Goal: Task Accomplishment & Management: Manage account settings

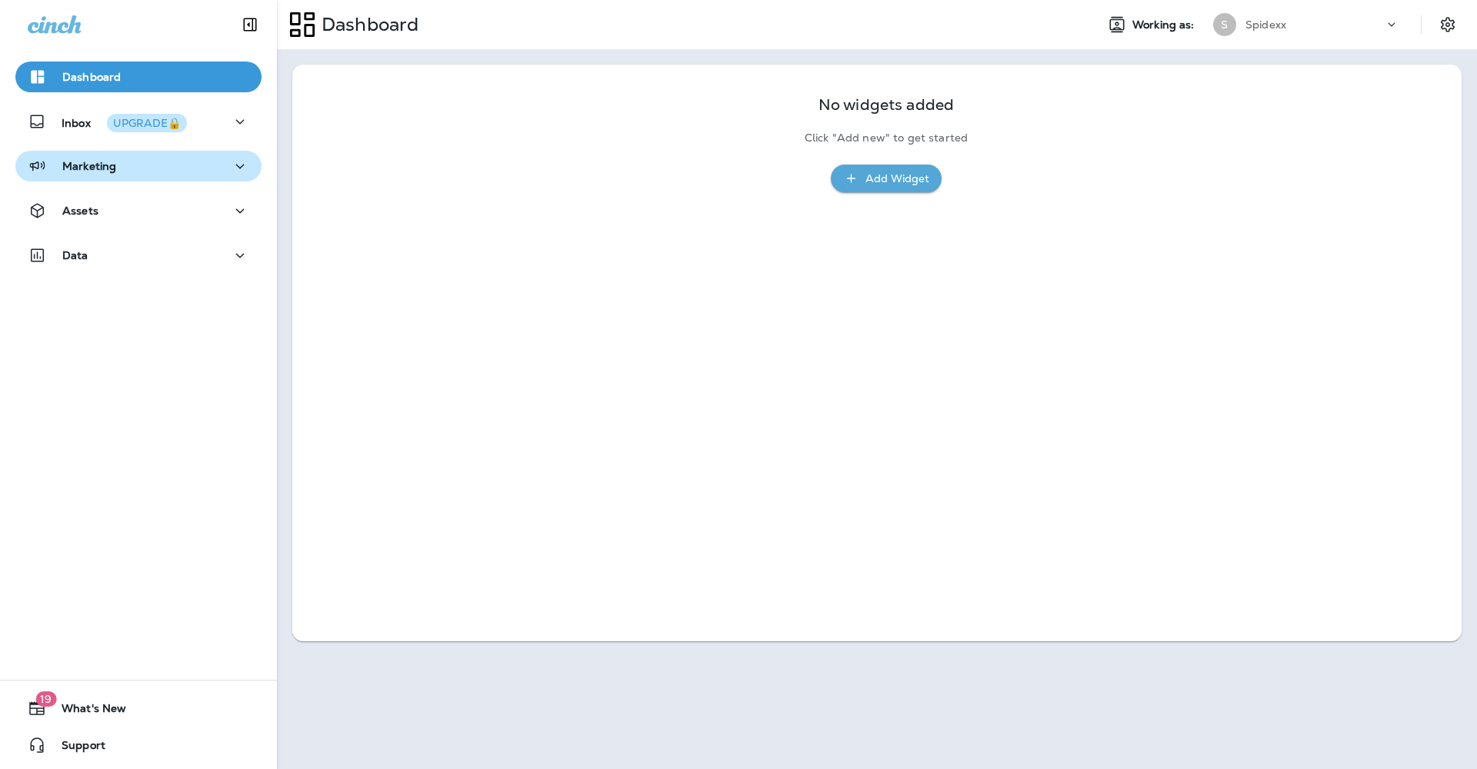
click at [234, 169] on icon "button" at bounding box center [240, 166] width 18 height 19
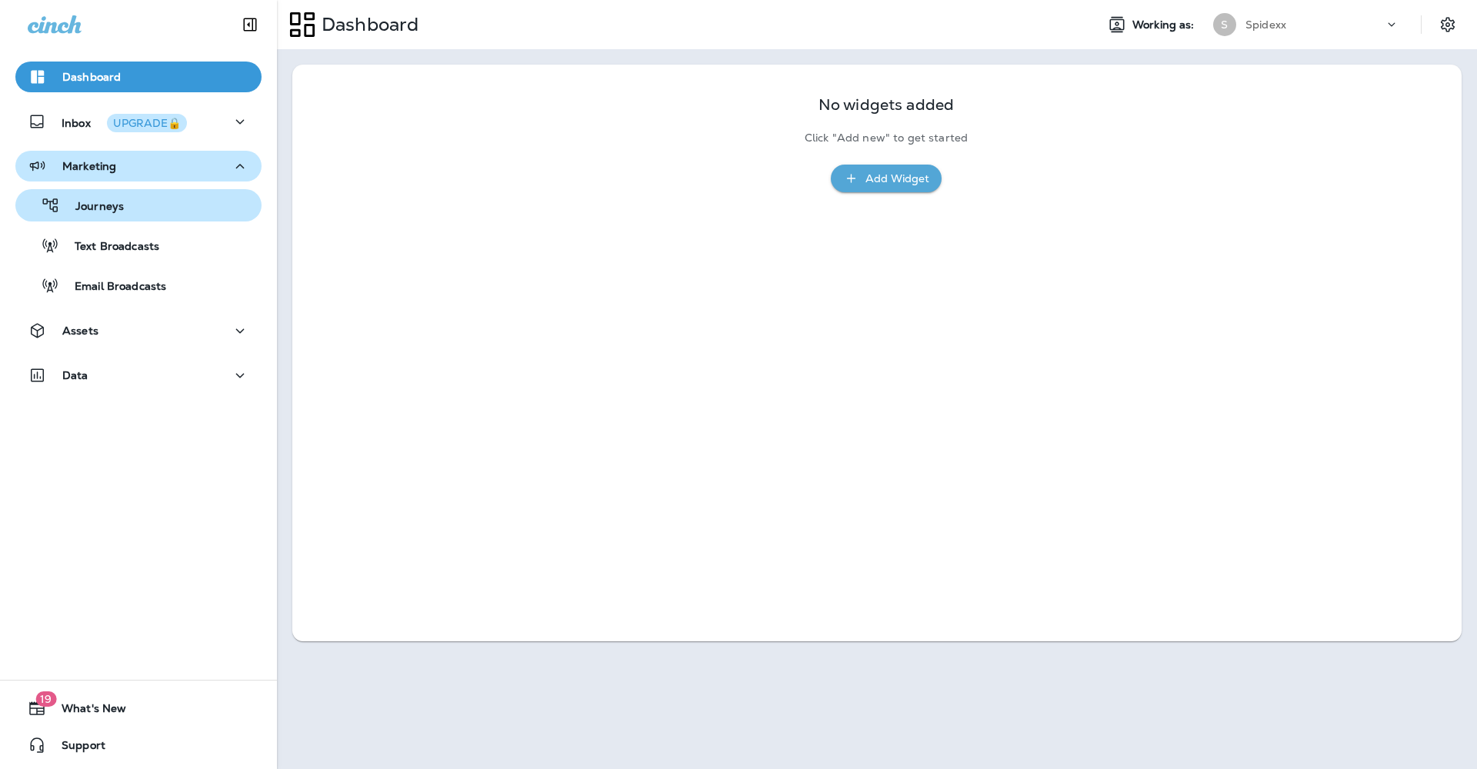
click at [193, 213] on div "Journeys" at bounding box center [139, 205] width 234 height 23
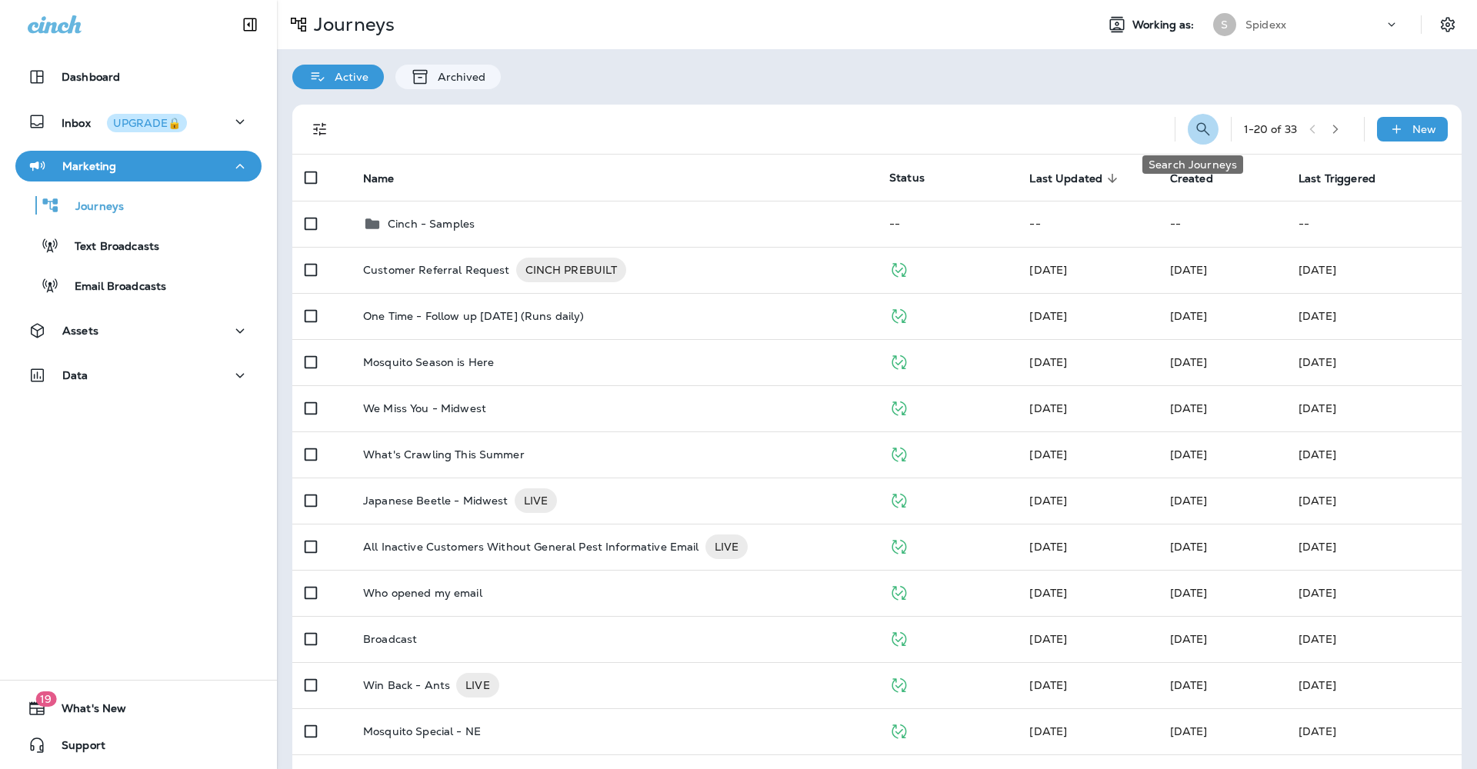
click at [1199, 119] on button "Search Journeys" at bounding box center [1203, 129] width 31 height 31
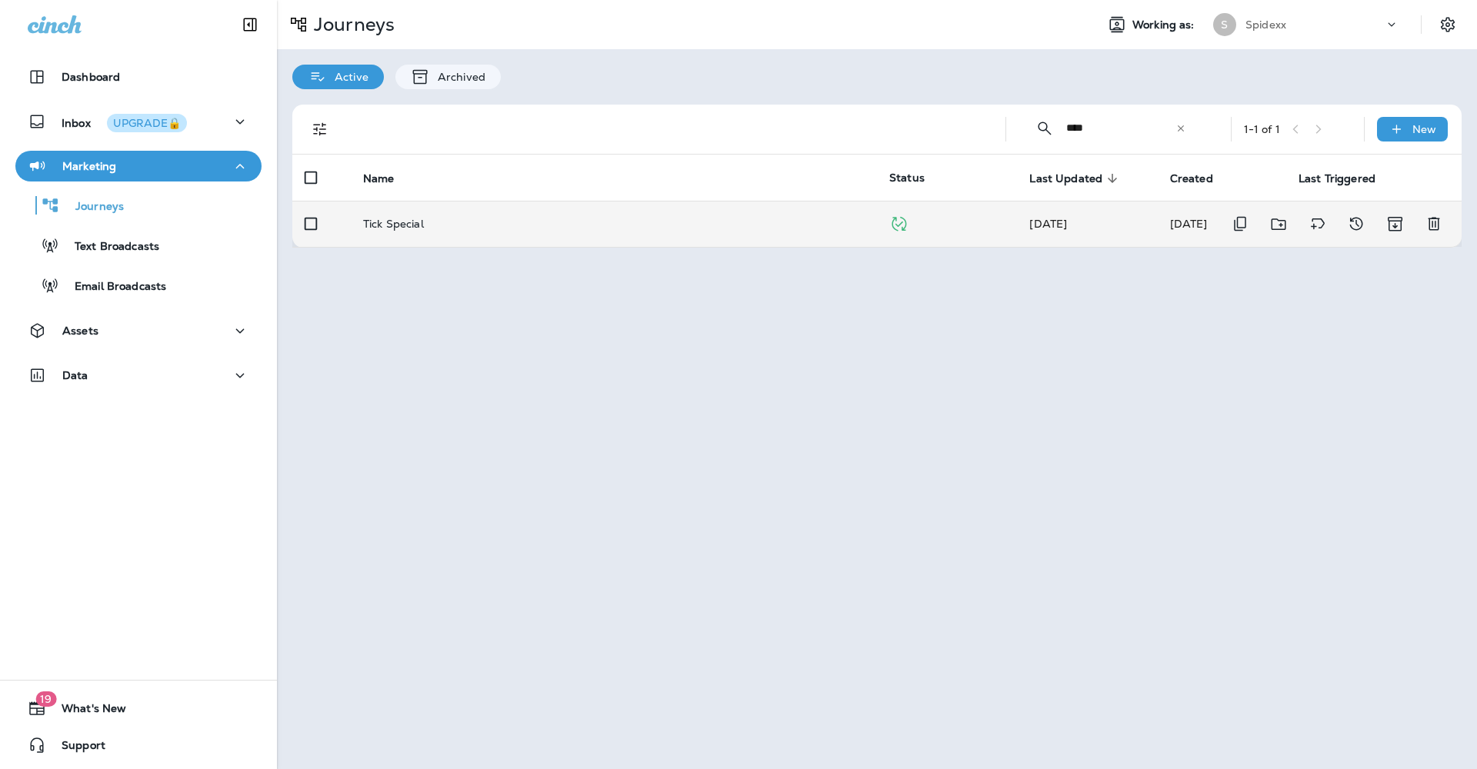
type input "****"
click at [765, 223] on td "Tick Special" at bounding box center [614, 224] width 526 height 46
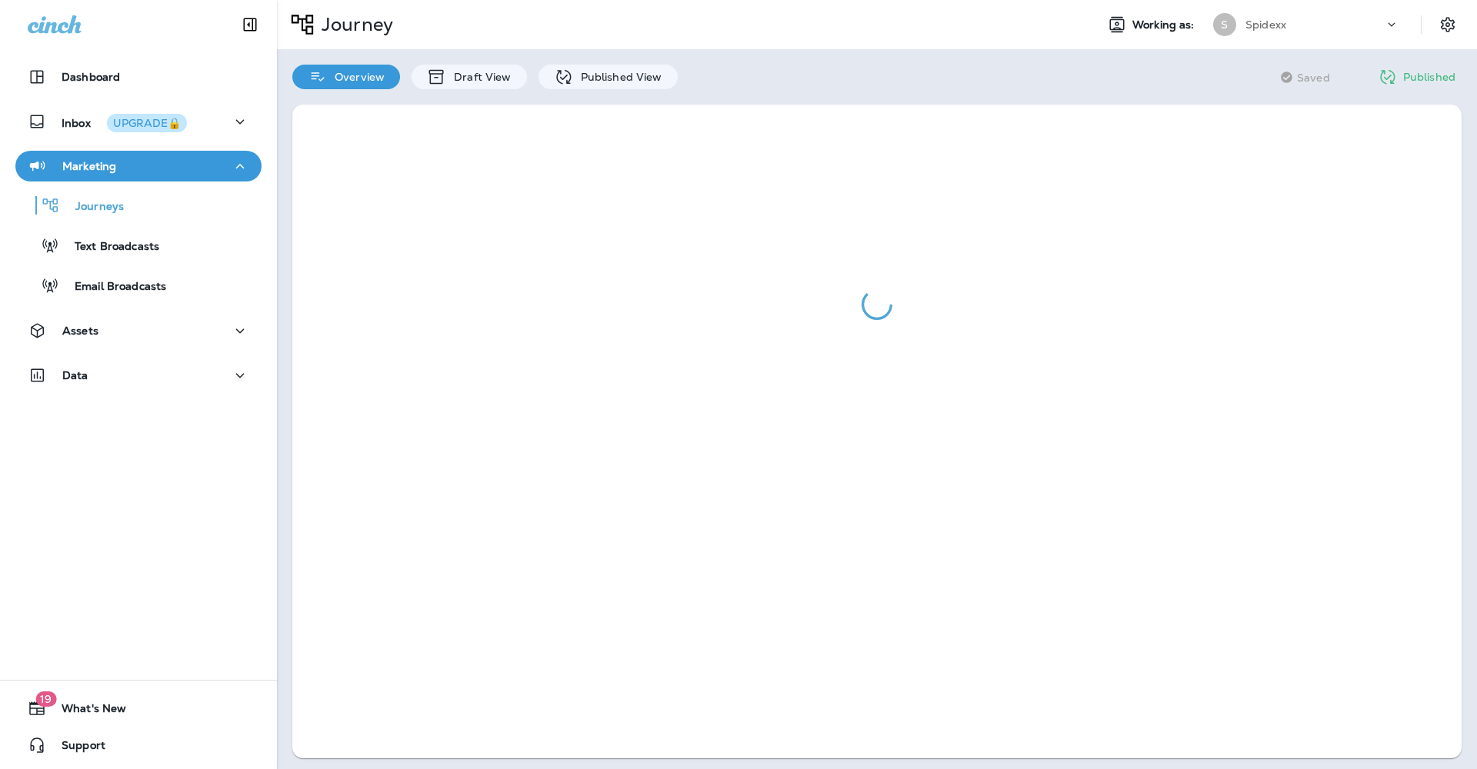
click at [587, 92] on div at bounding box center [877, 431] width 1200 height 685
click at [685, 72] on div "Overview Draft View Published View" at bounding box center [485, 69] width 416 height 40
click at [609, 75] on p "Published View" at bounding box center [617, 77] width 89 height 12
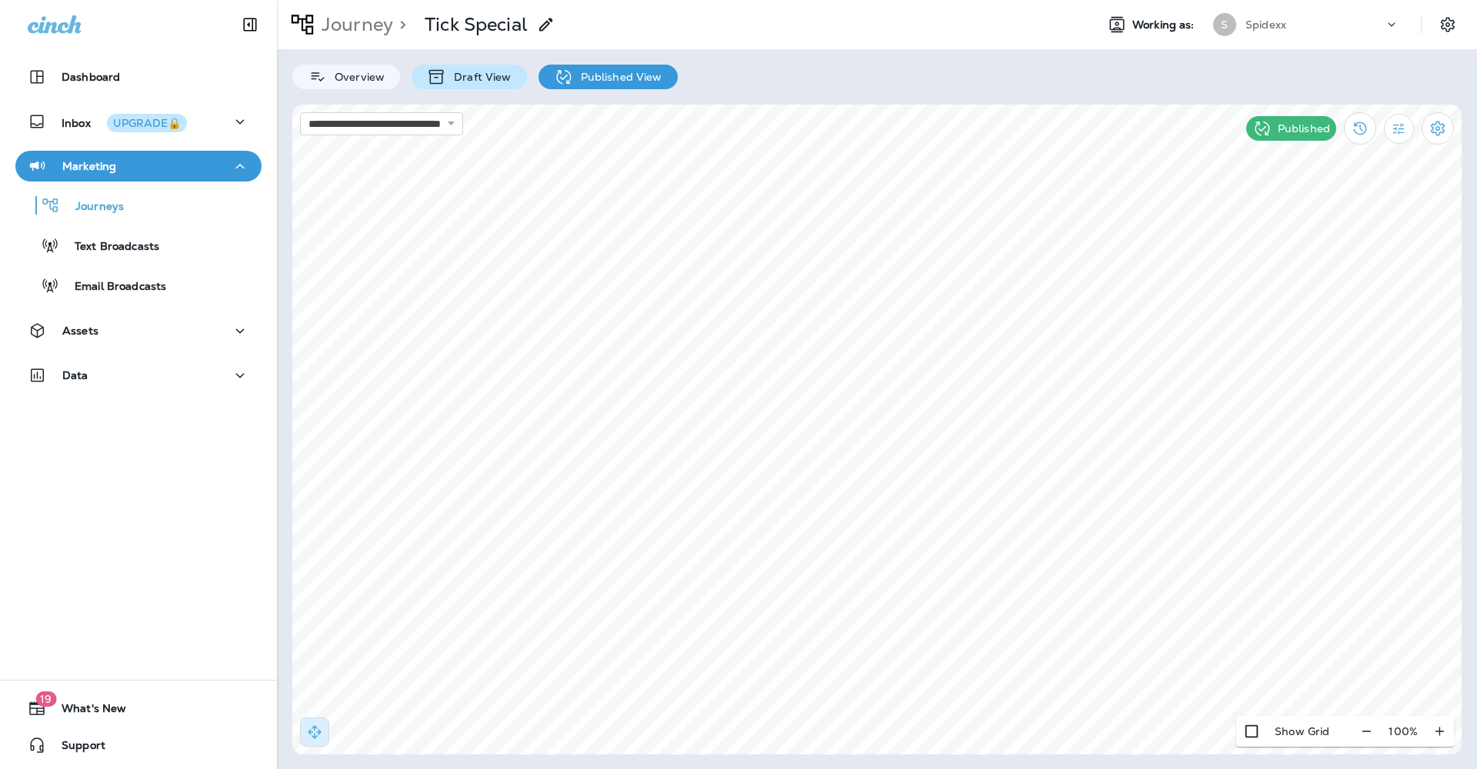
click at [460, 82] on p "Draft View" at bounding box center [478, 77] width 65 height 12
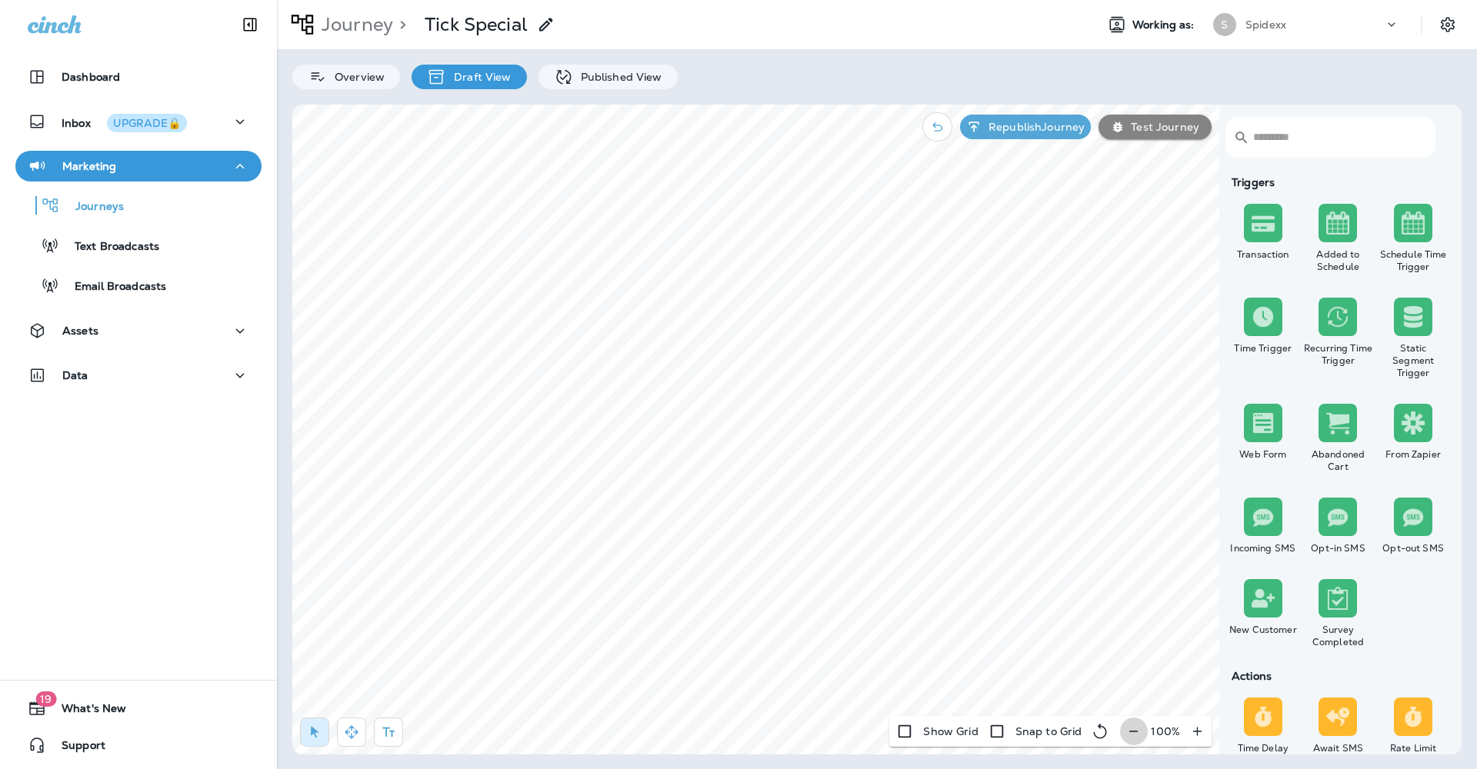
click at [1144, 731] on button "button" at bounding box center [1133, 732] width 28 height 28
click at [1143, 731] on icon "button" at bounding box center [1139, 731] width 8 height 1
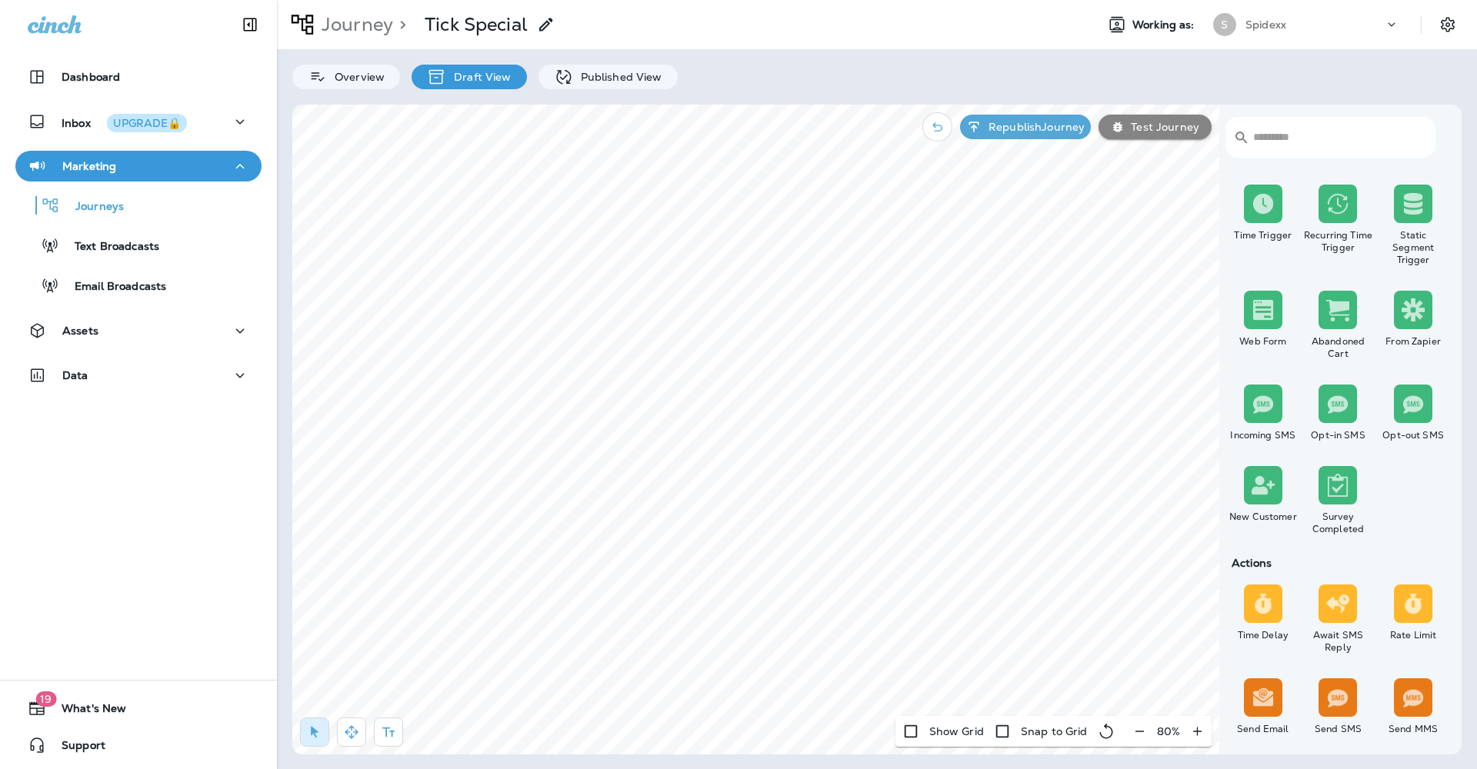
scroll to position [222, 0]
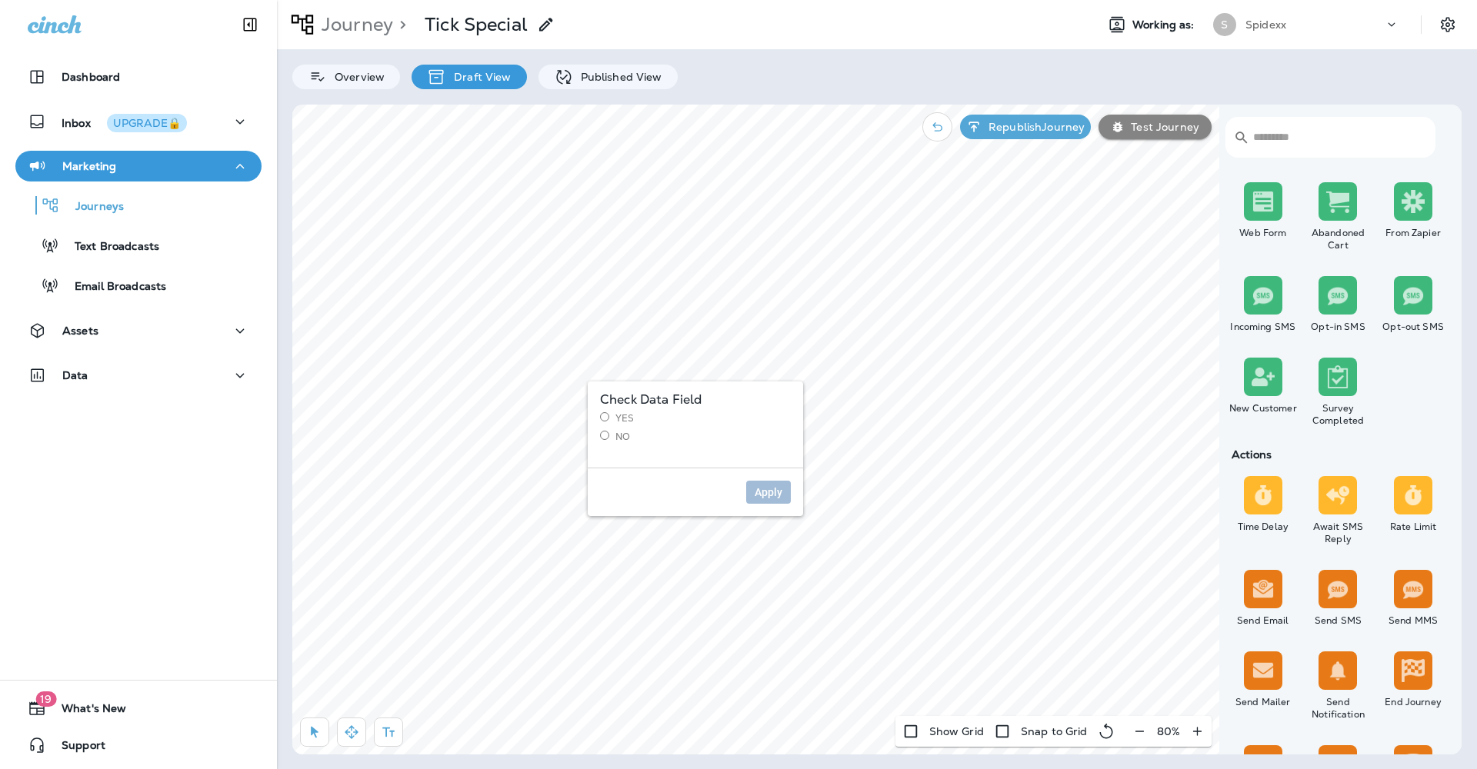
click at [622, 416] on label "Yes" at bounding box center [695, 418] width 191 height 12
click at [757, 489] on span "Apply" at bounding box center [769, 492] width 28 height 11
select select "*****"
click at [767, 536] on label "Enable time and day options" at bounding box center [769, 539] width 172 height 12
select select "*"
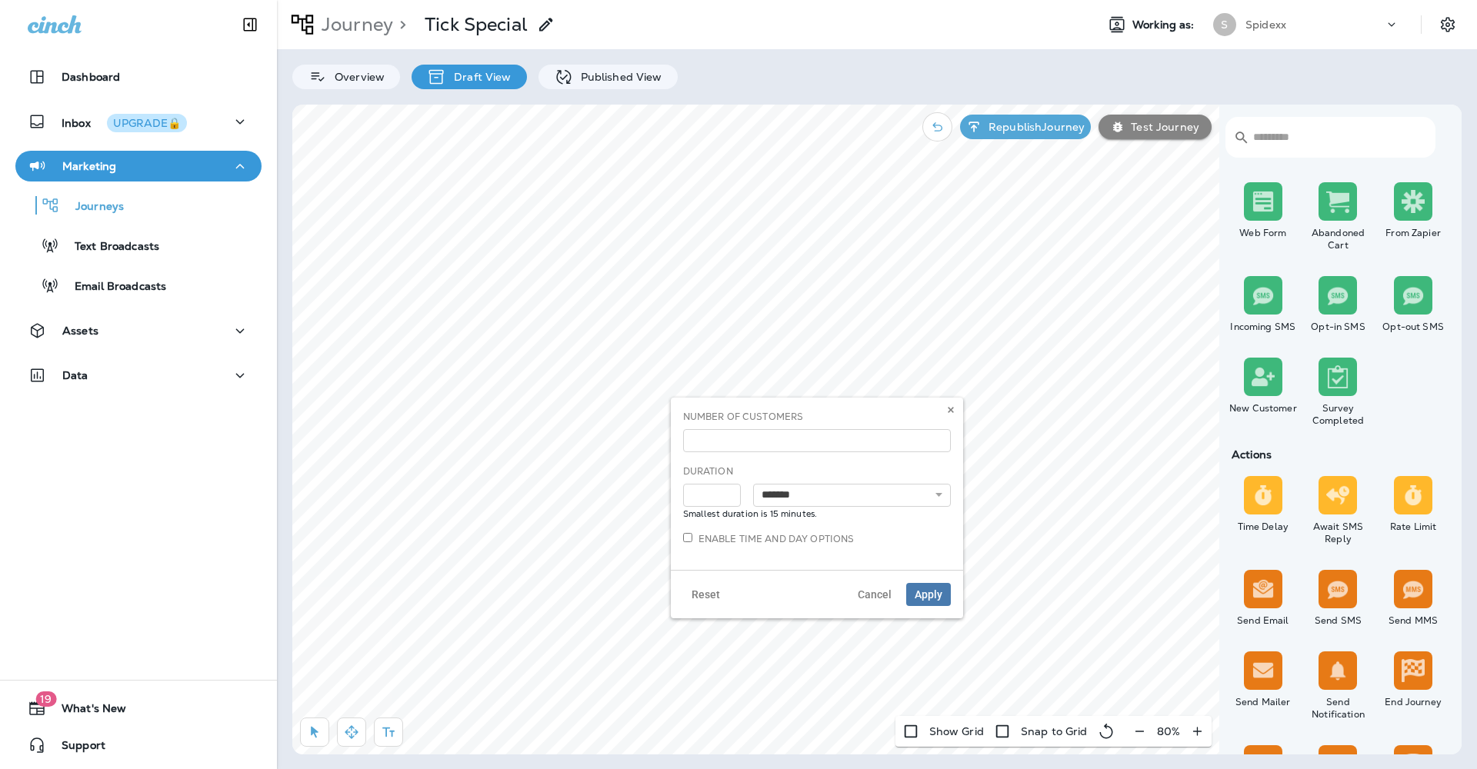
select select "*"
select select "**"
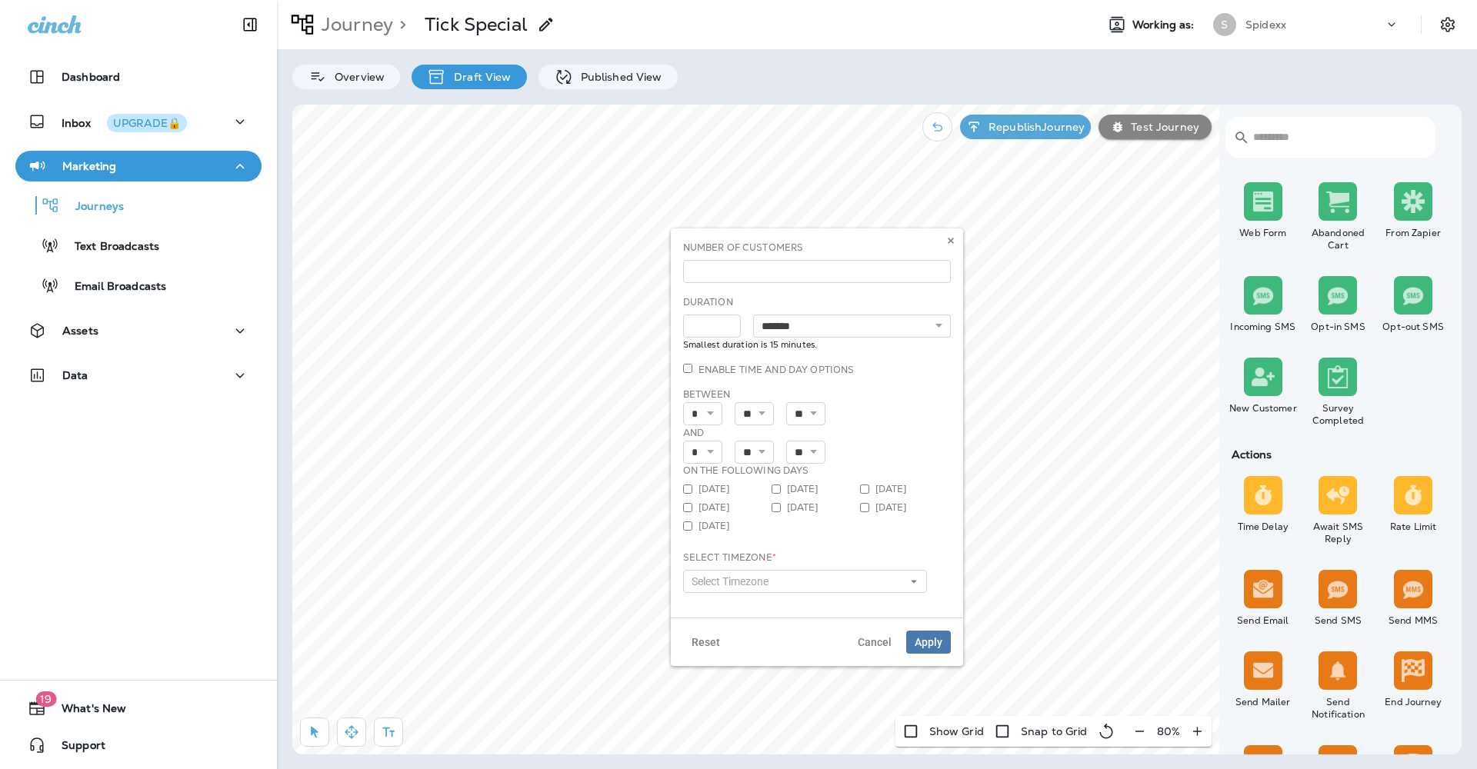
click at [902, 581] on button "Select Timezone" at bounding box center [805, 581] width 245 height 23
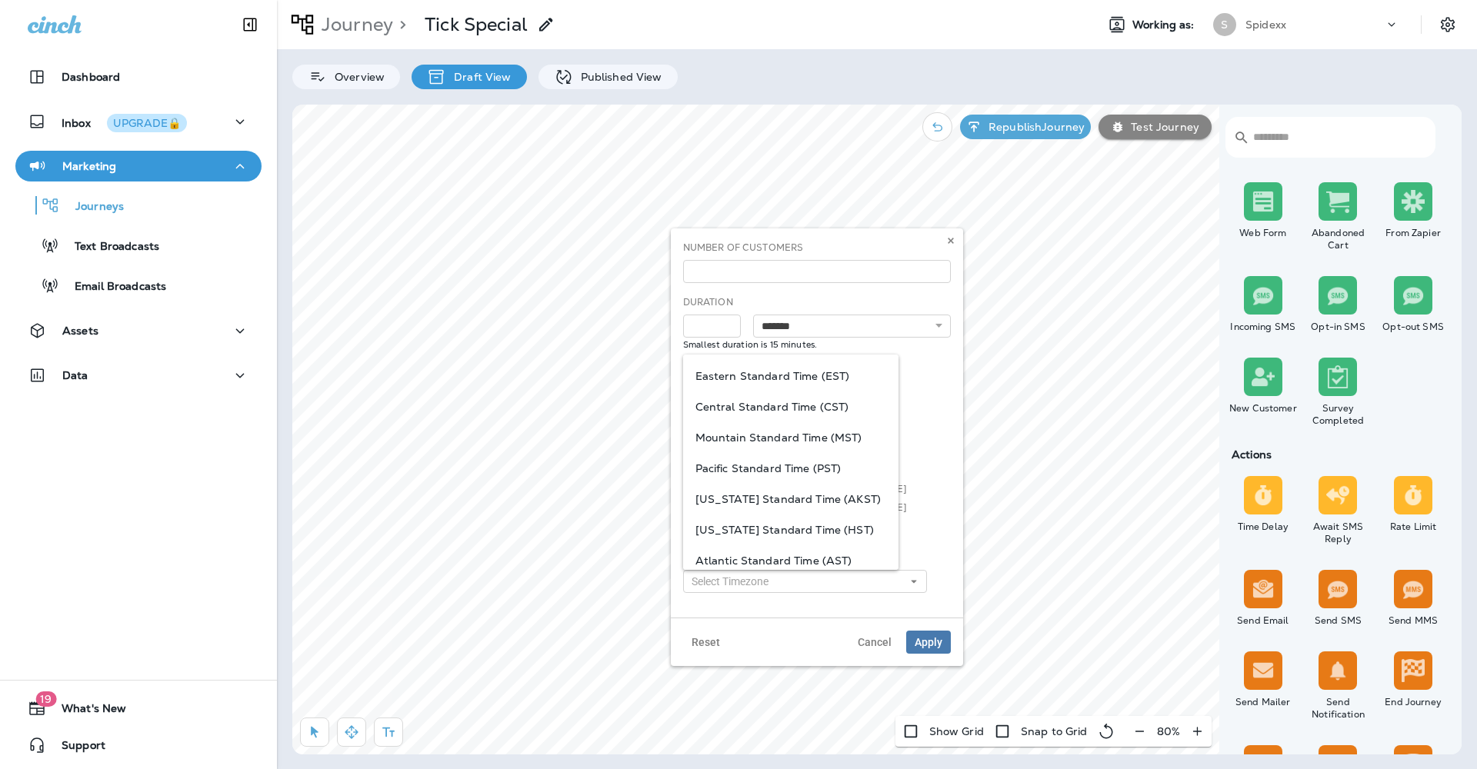
click at [820, 408] on span "Central Standard Time (CST)" at bounding box center [790, 407] width 191 height 12
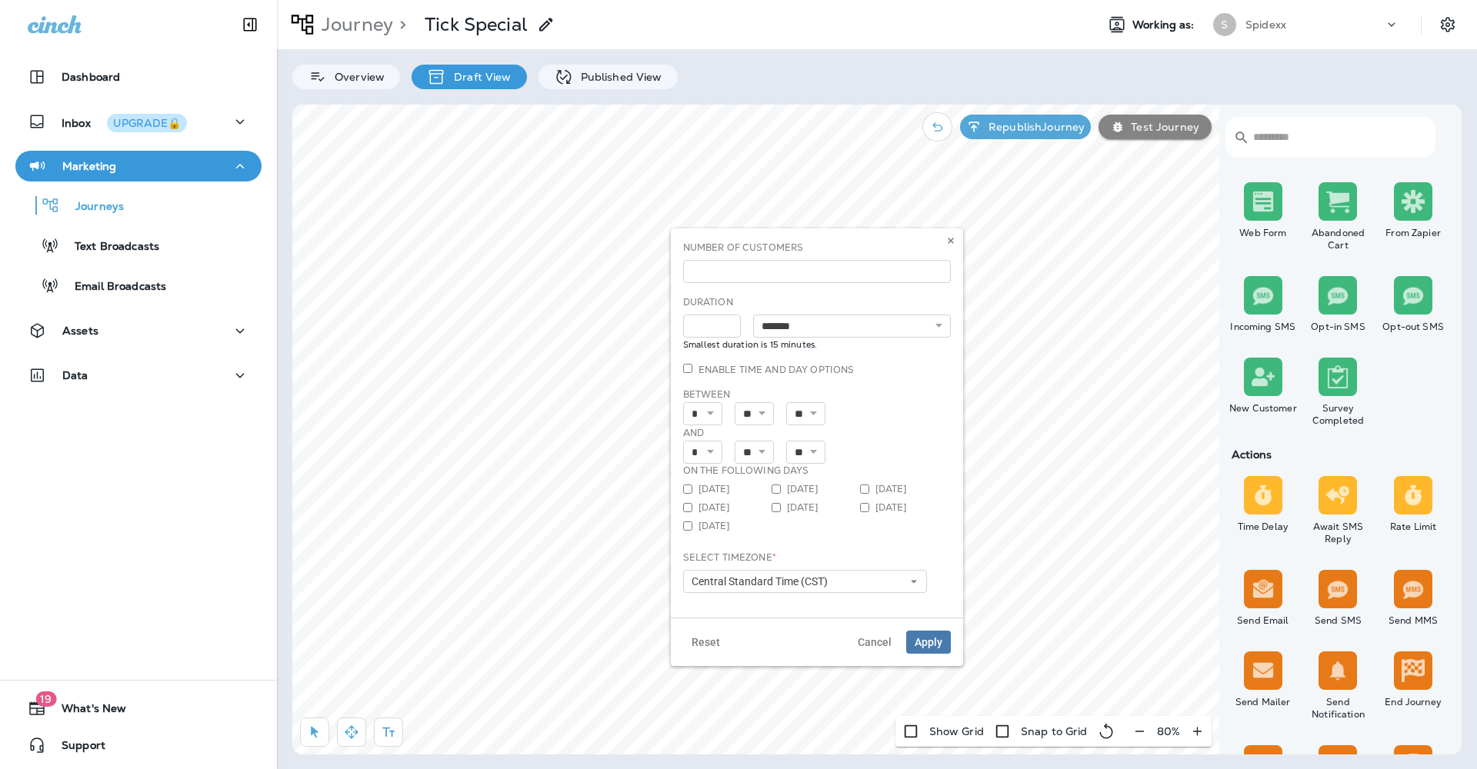
click at [855, 537] on div "Monday Tuesday Wednesday Thursday Friday Saturday Sunday" at bounding box center [817, 510] width 268 height 55
select select "*"
click at [851, 526] on div "Monday Tuesday Wednesday Thursday Friday Saturday Sunday" at bounding box center [817, 510] width 268 height 55
click at [933, 647] on span "Apply" at bounding box center [929, 642] width 28 height 11
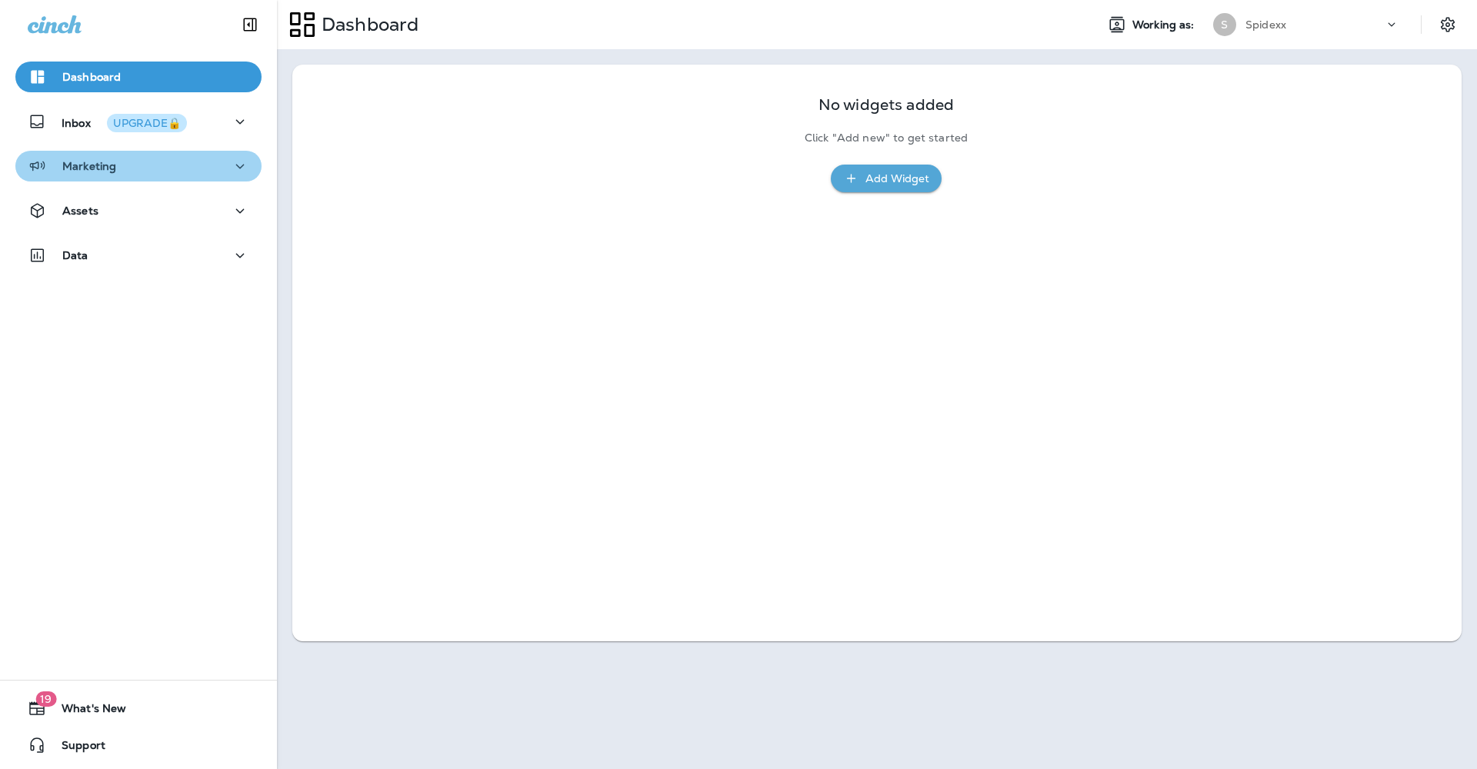
click at [231, 165] on icon "button" at bounding box center [240, 166] width 18 height 19
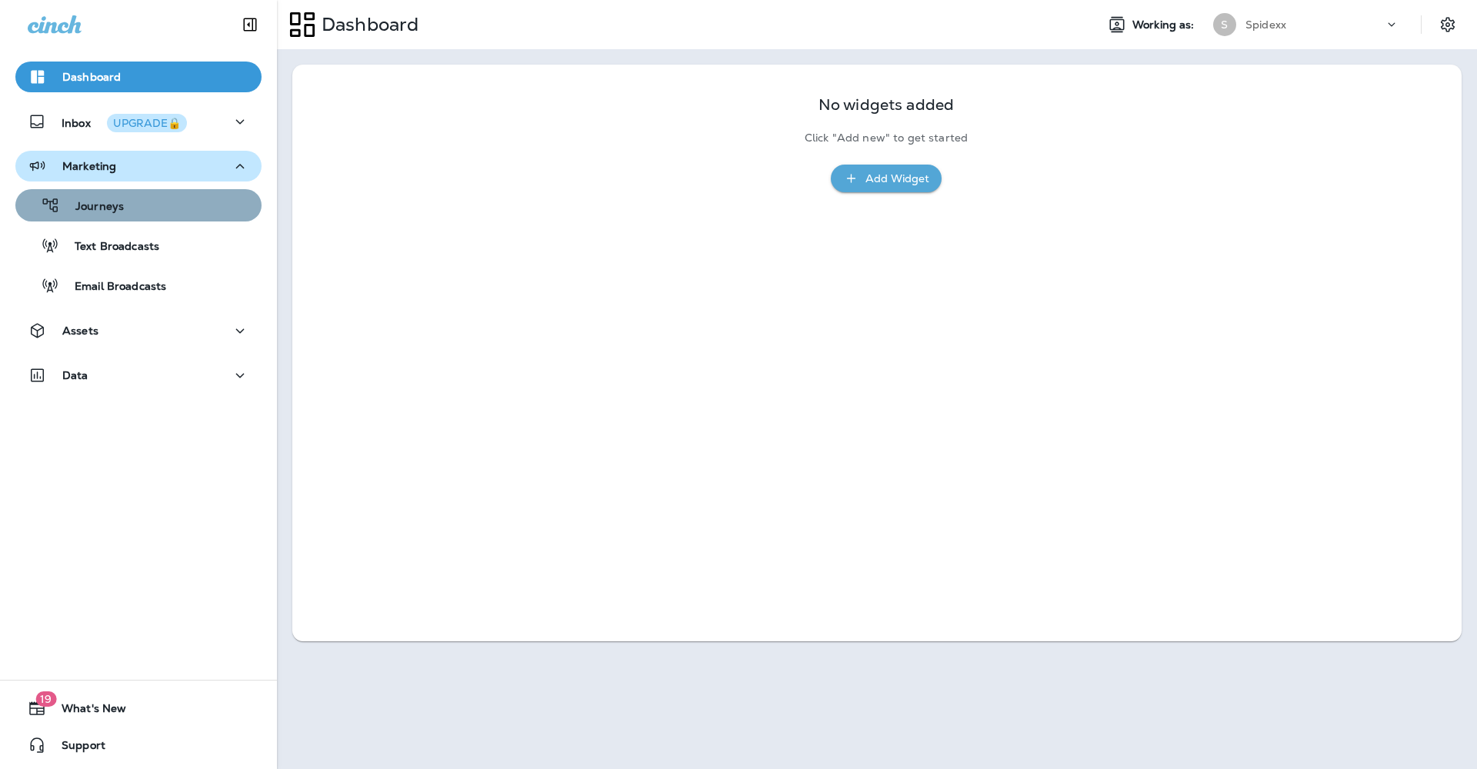
click at [164, 203] on div "Journeys" at bounding box center [139, 205] width 234 height 23
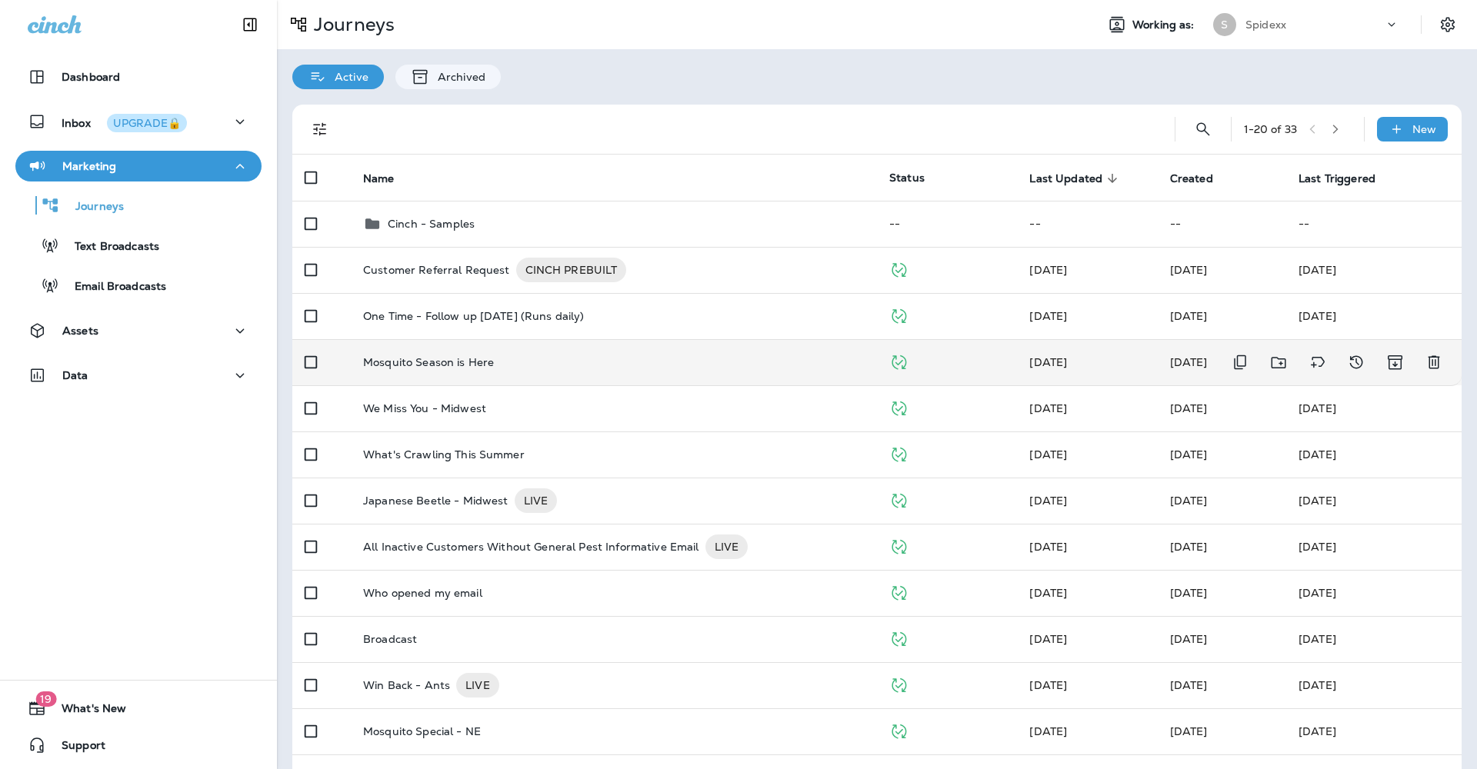
click at [521, 356] on div "Mosquito Season is Here" at bounding box center [613, 362] width 501 height 12
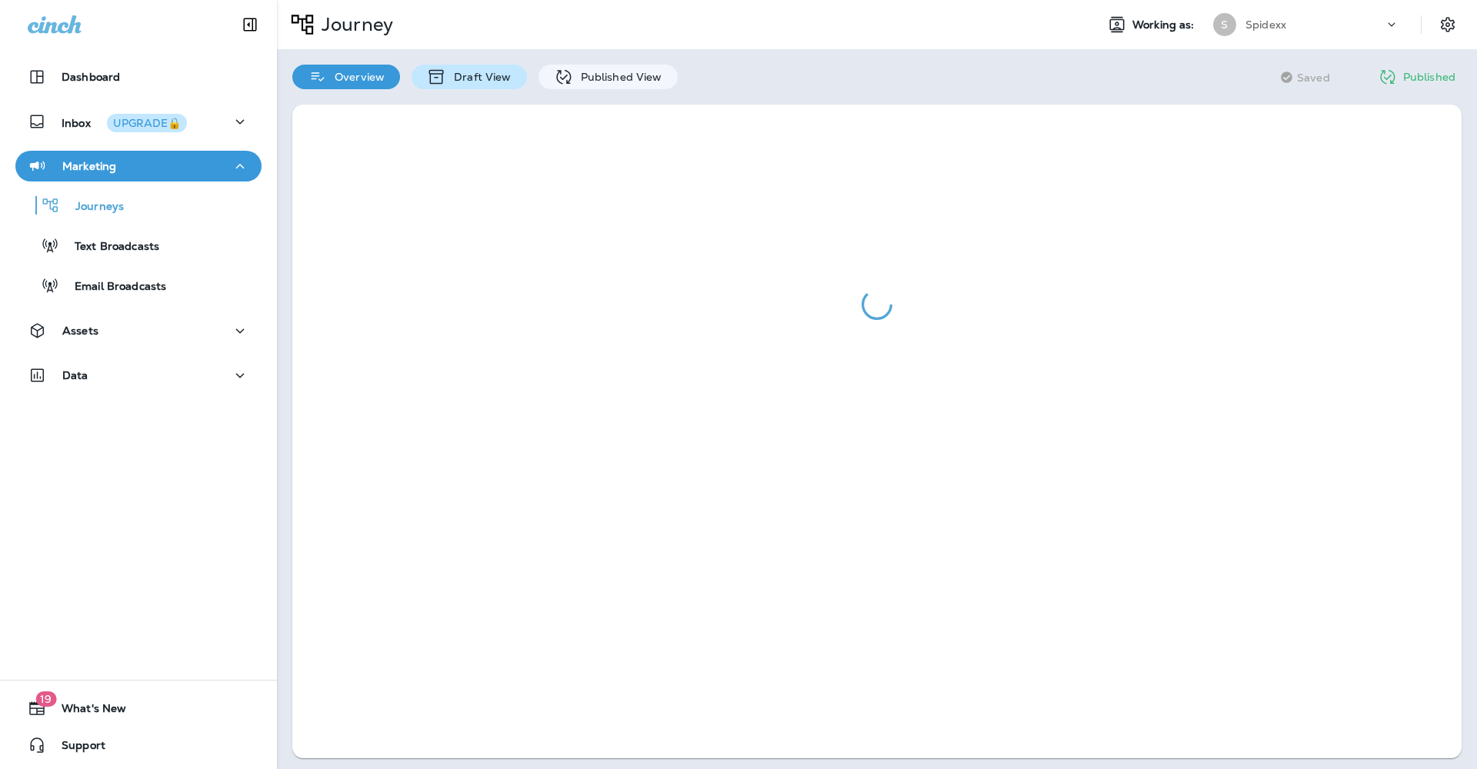
click at [468, 77] on p "Draft View" at bounding box center [478, 77] width 65 height 12
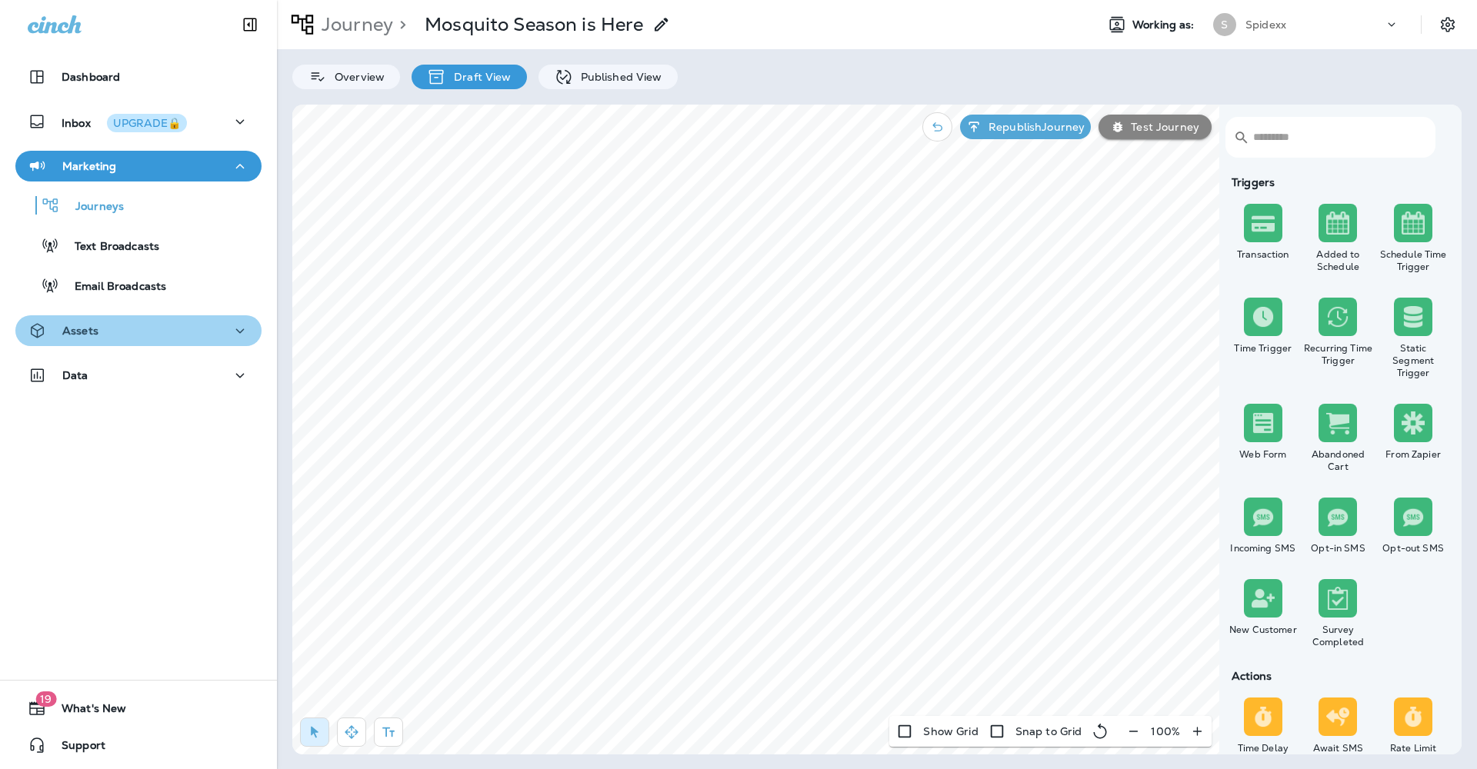
click at [212, 331] on div "Assets" at bounding box center [139, 331] width 222 height 19
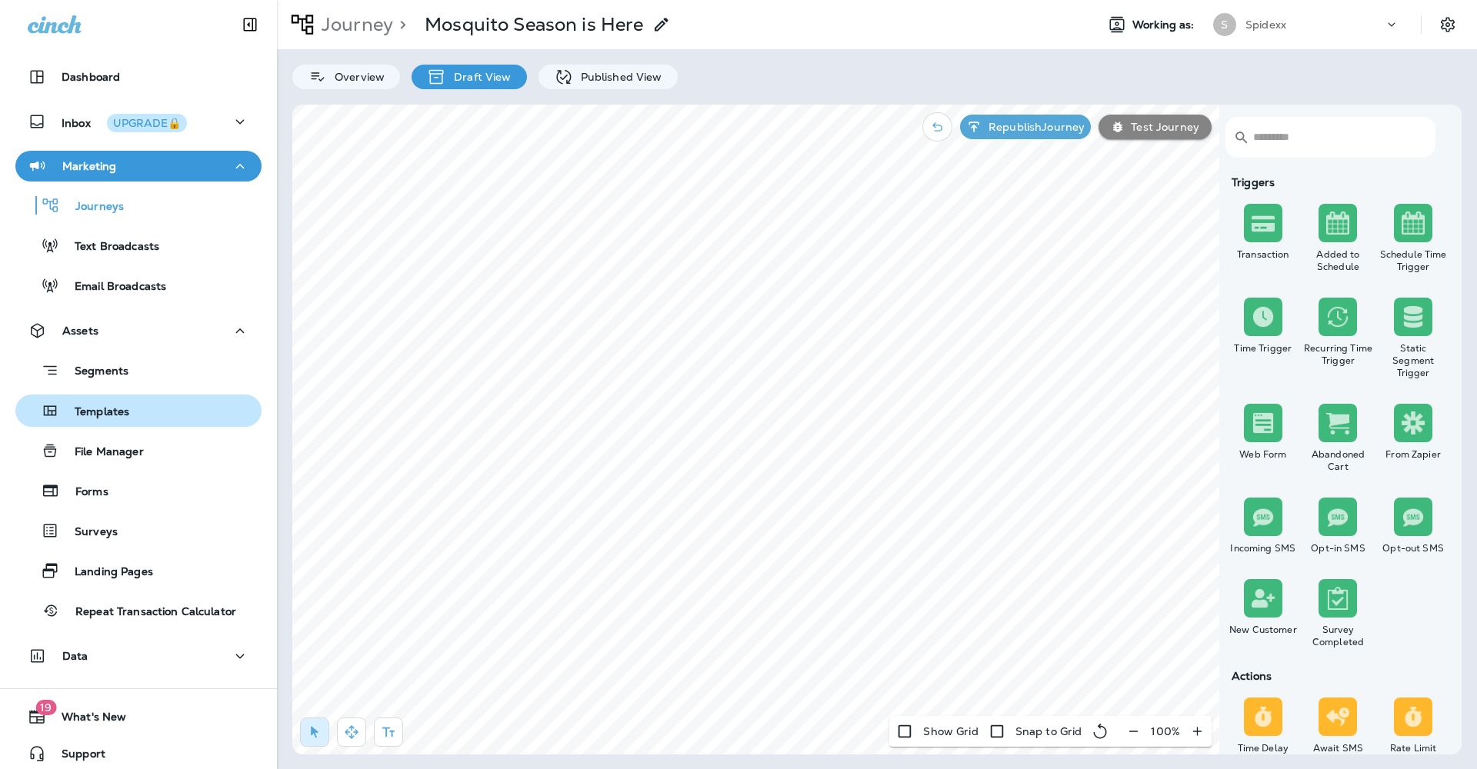
click at [141, 408] on div "Templates" at bounding box center [139, 410] width 234 height 23
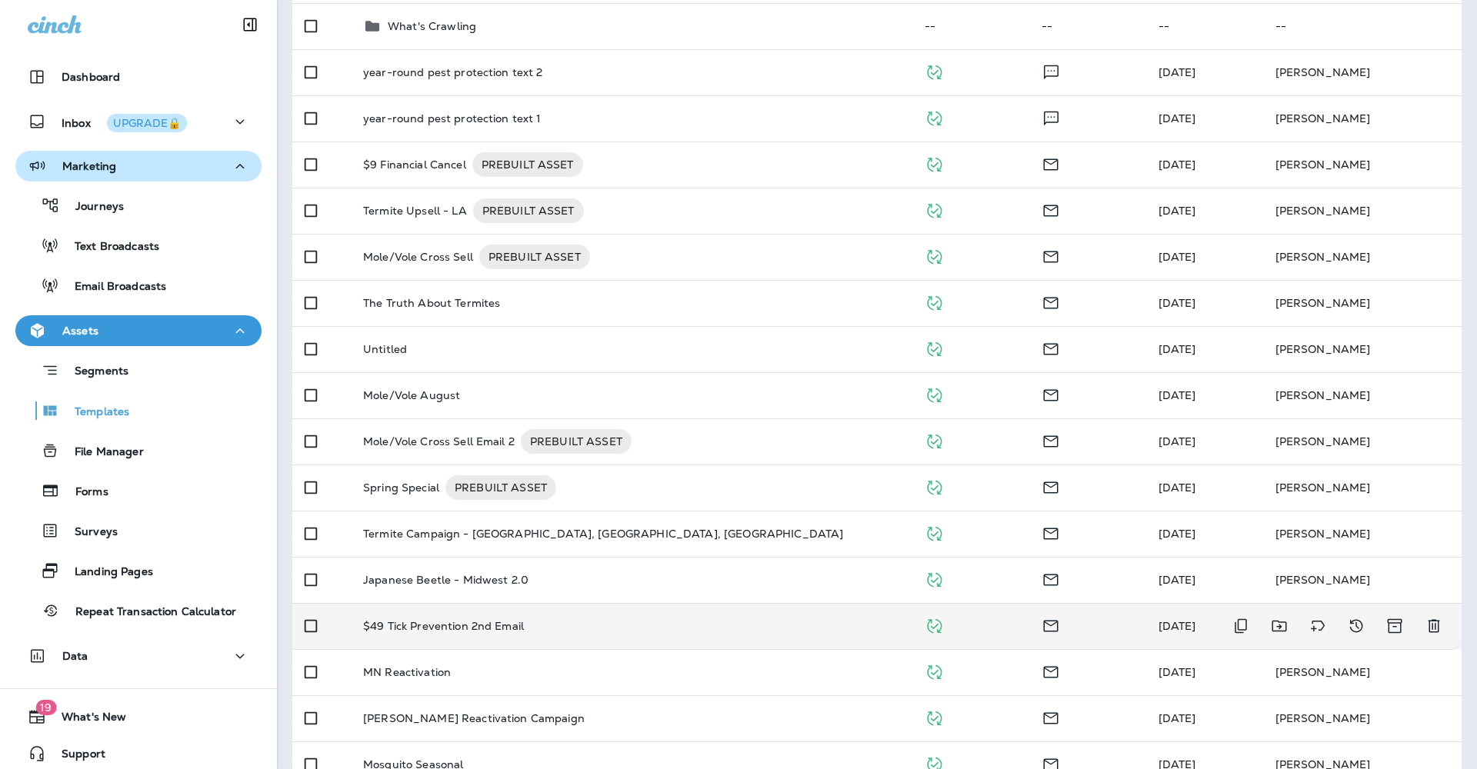
scroll to position [494, 0]
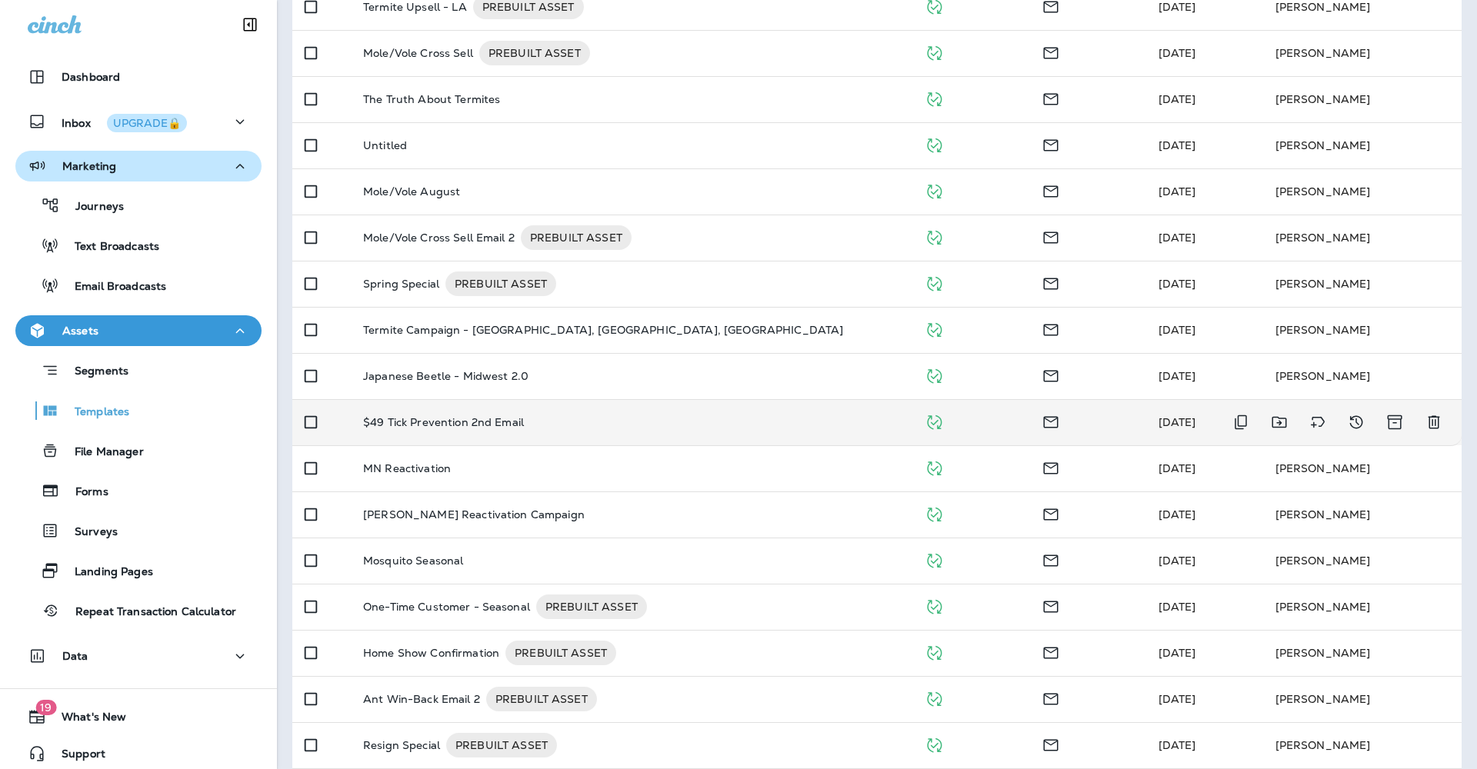
click at [521, 416] on p "$49 Tick Prevention 2nd Email" at bounding box center [443, 422] width 161 height 12
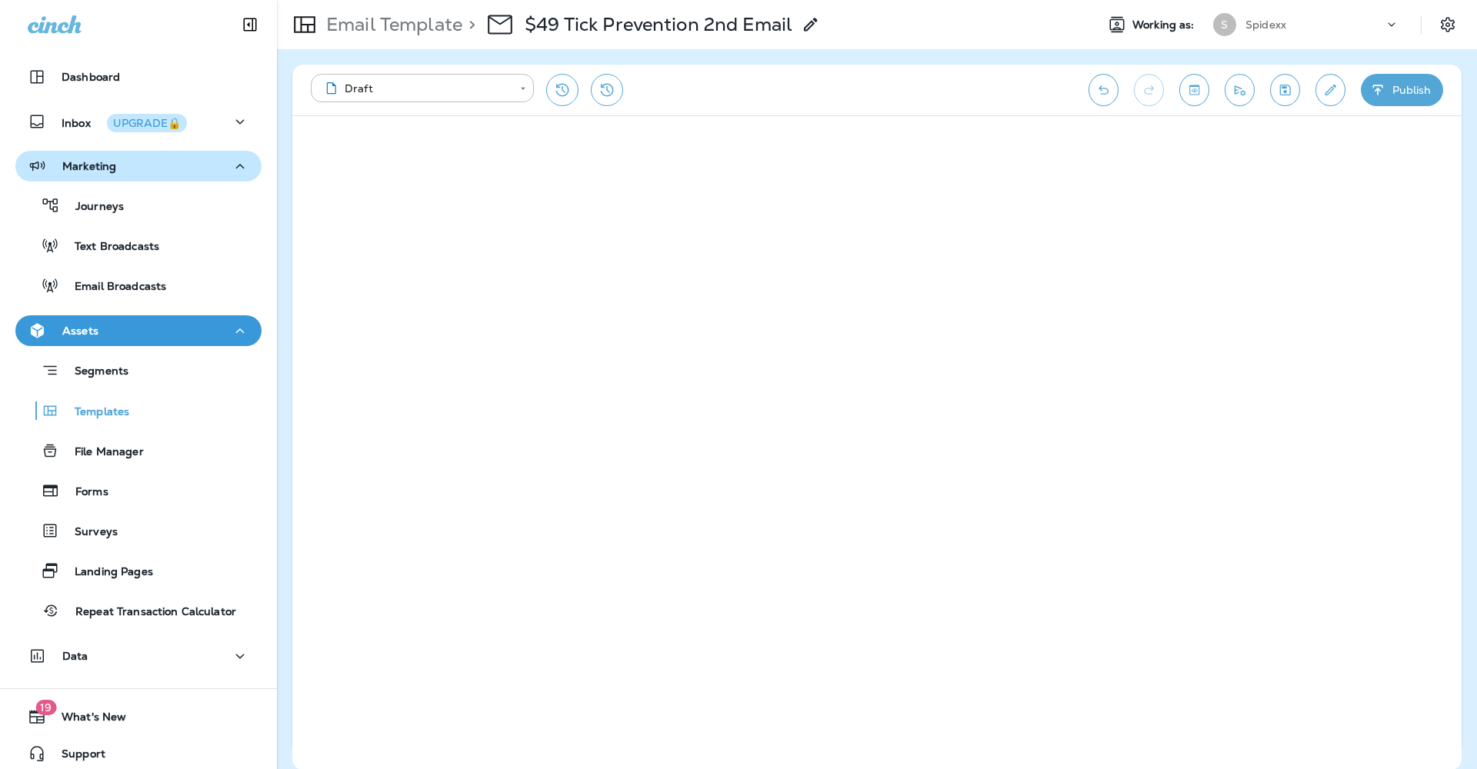
click at [1404, 92] on button "Publish" at bounding box center [1402, 90] width 82 height 32
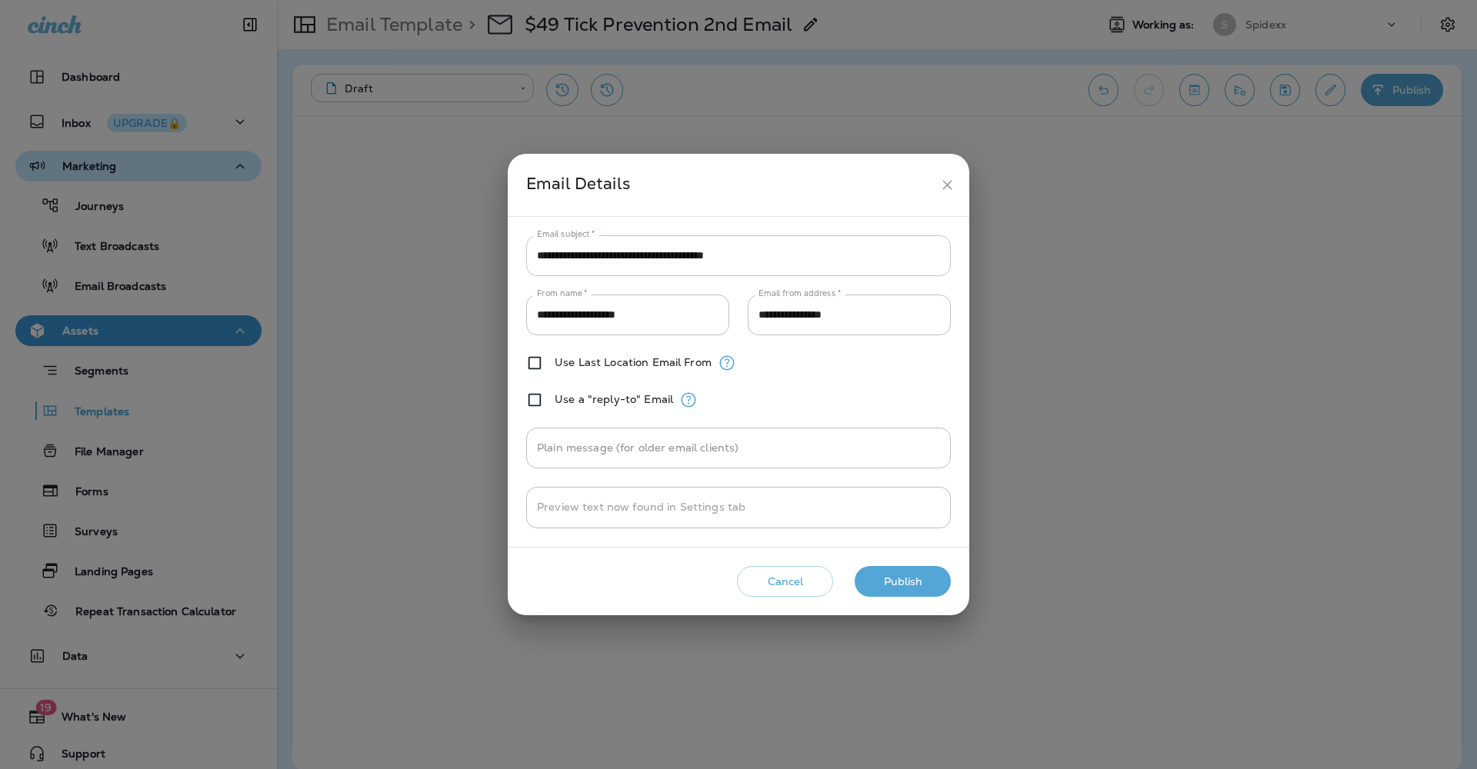
click at [639, 254] on input "**********" at bounding box center [738, 255] width 425 height 41
type input "**********"
click at [851, 379] on div "**********" at bounding box center [738, 381] width 425 height 293
click at [910, 581] on button "Publish" at bounding box center [903, 582] width 96 height 32
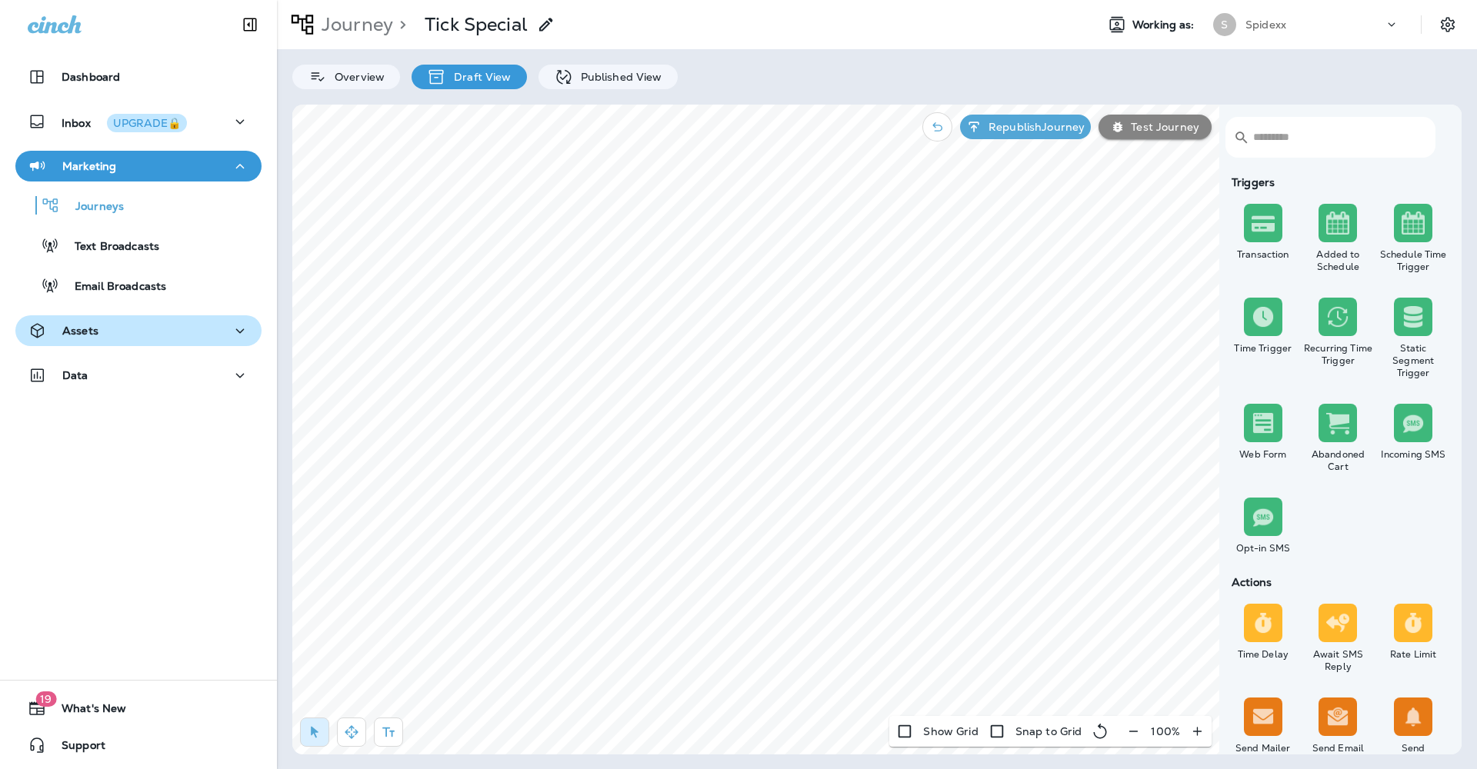
click at [141, 328] on div "Assets" at bounding box center [139, 331] width 222 height 19
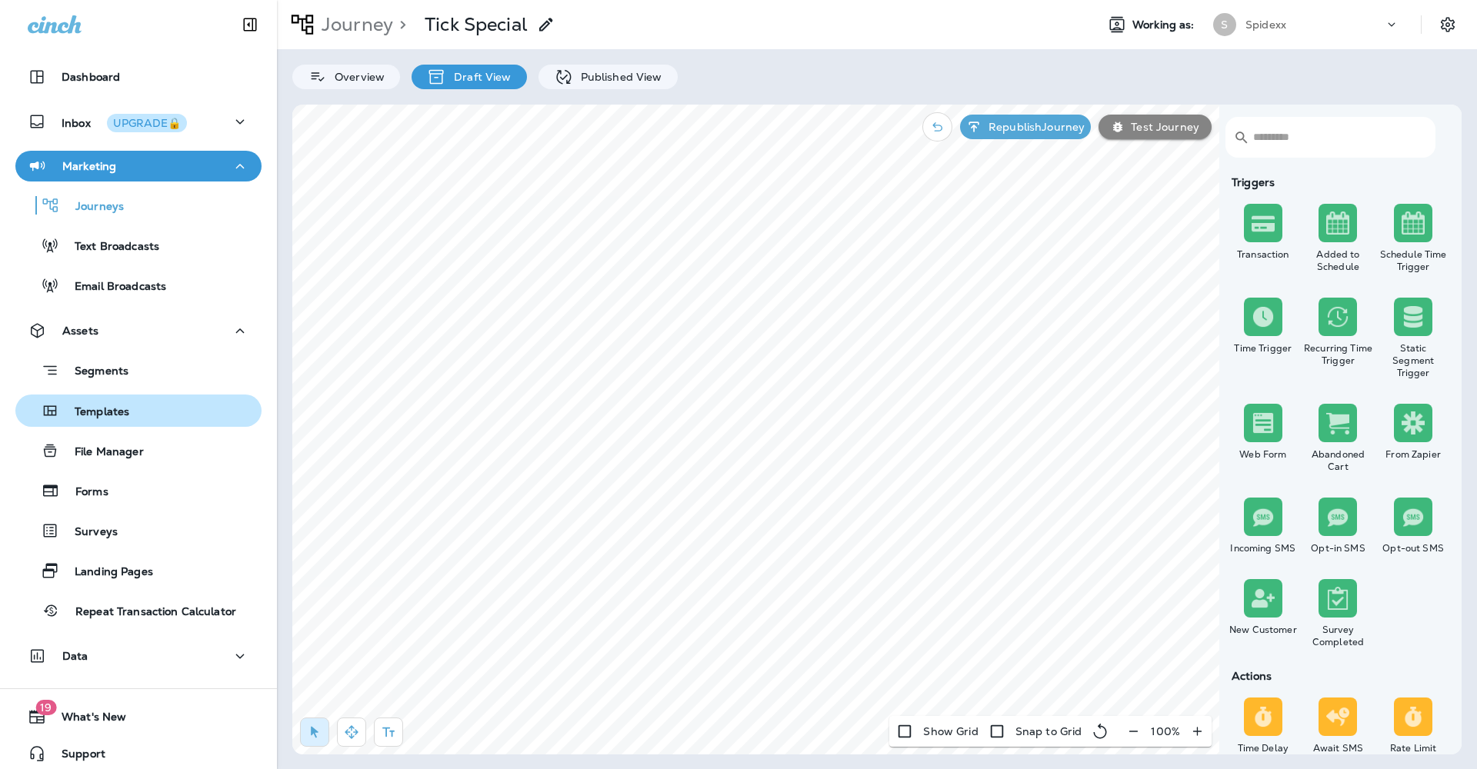
click at [162, 402] on div "Templates" at bounding box center [139, 410] width 234 height 23
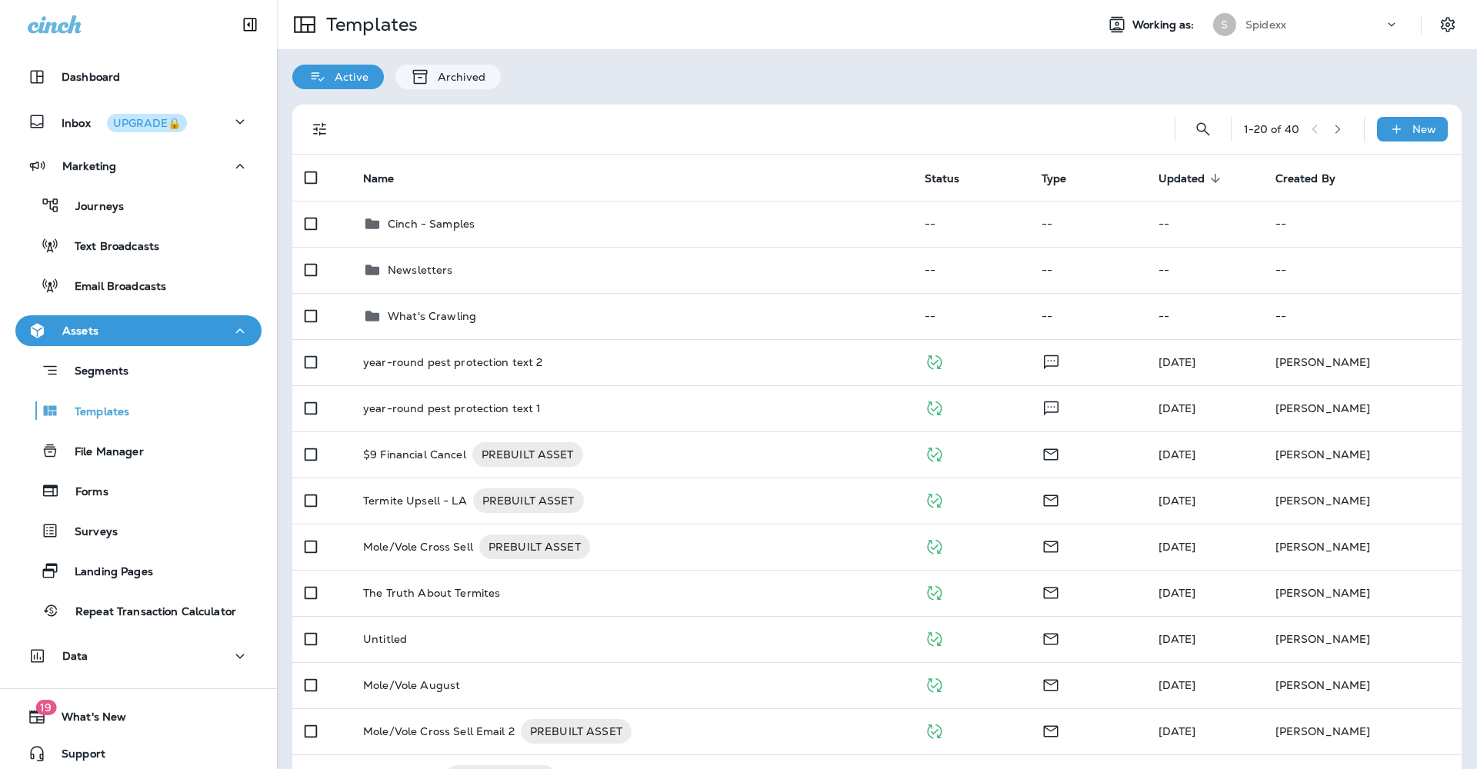
click at [1332, 126] on icon "button" at bounding box center [1337, 129] width 11 height 11
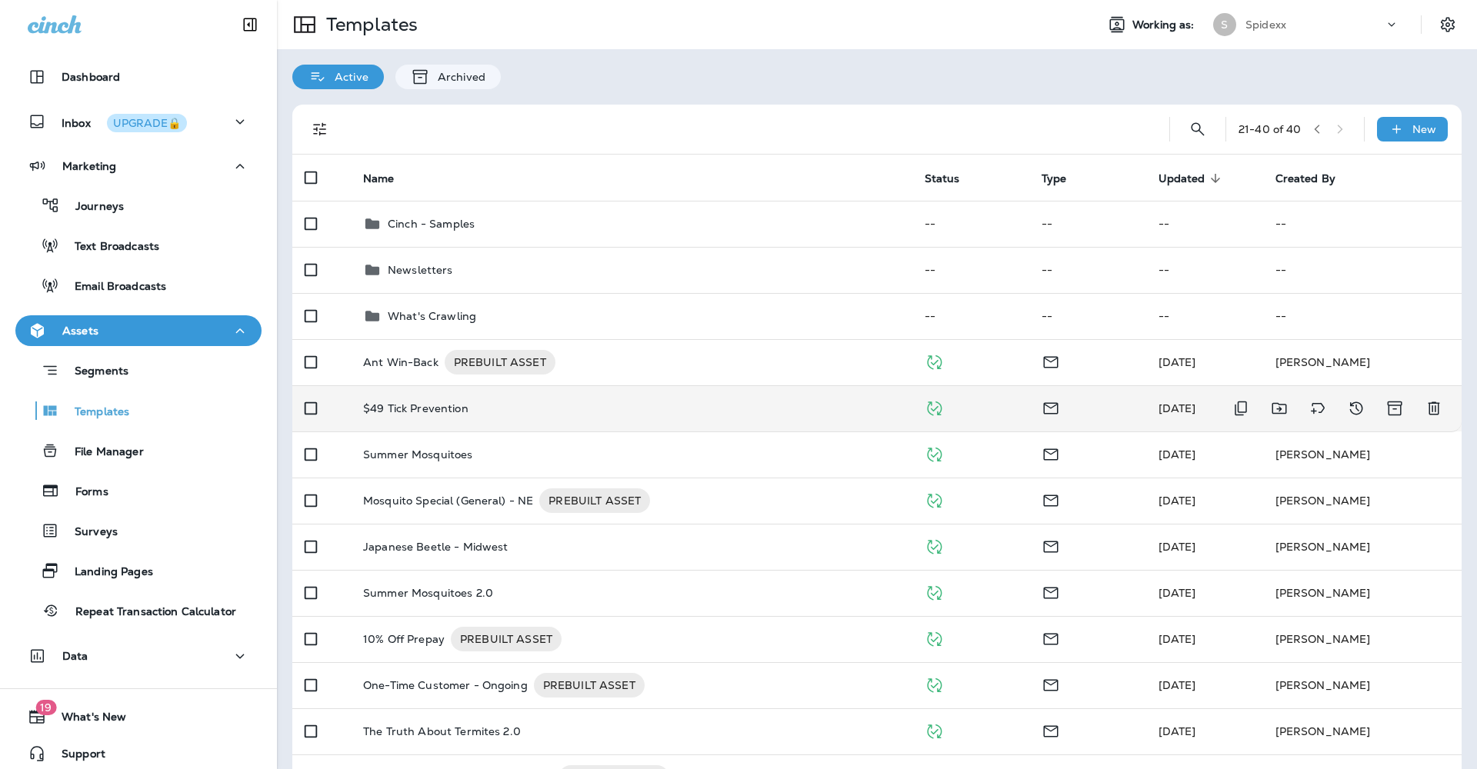
click at [535, 402] on div "$49 Tick Prevention" at bounding box center [631, 408] width 537 height 12
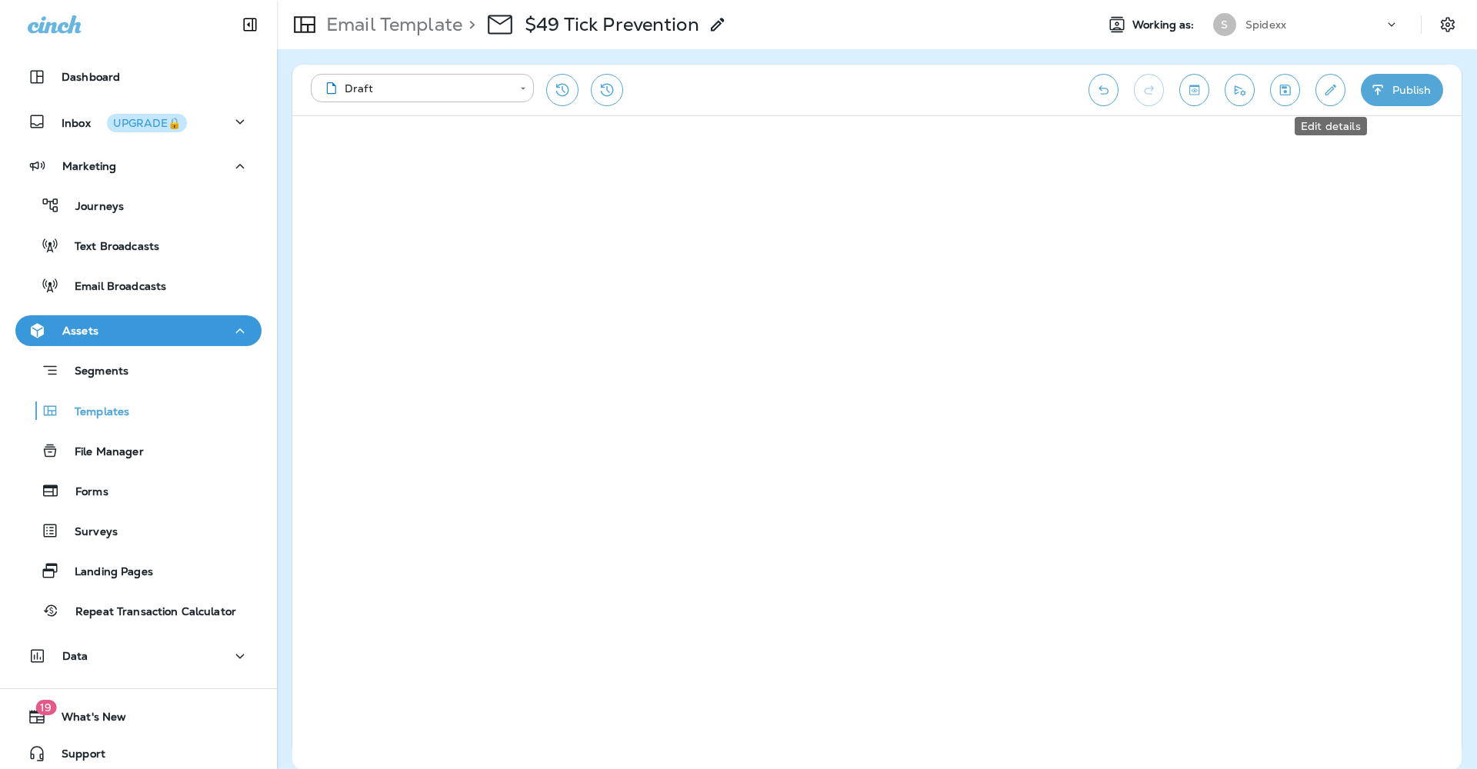
click at [1340, 100] on button "Edit details" at bounding box center [1330, 90] width 30 height 32
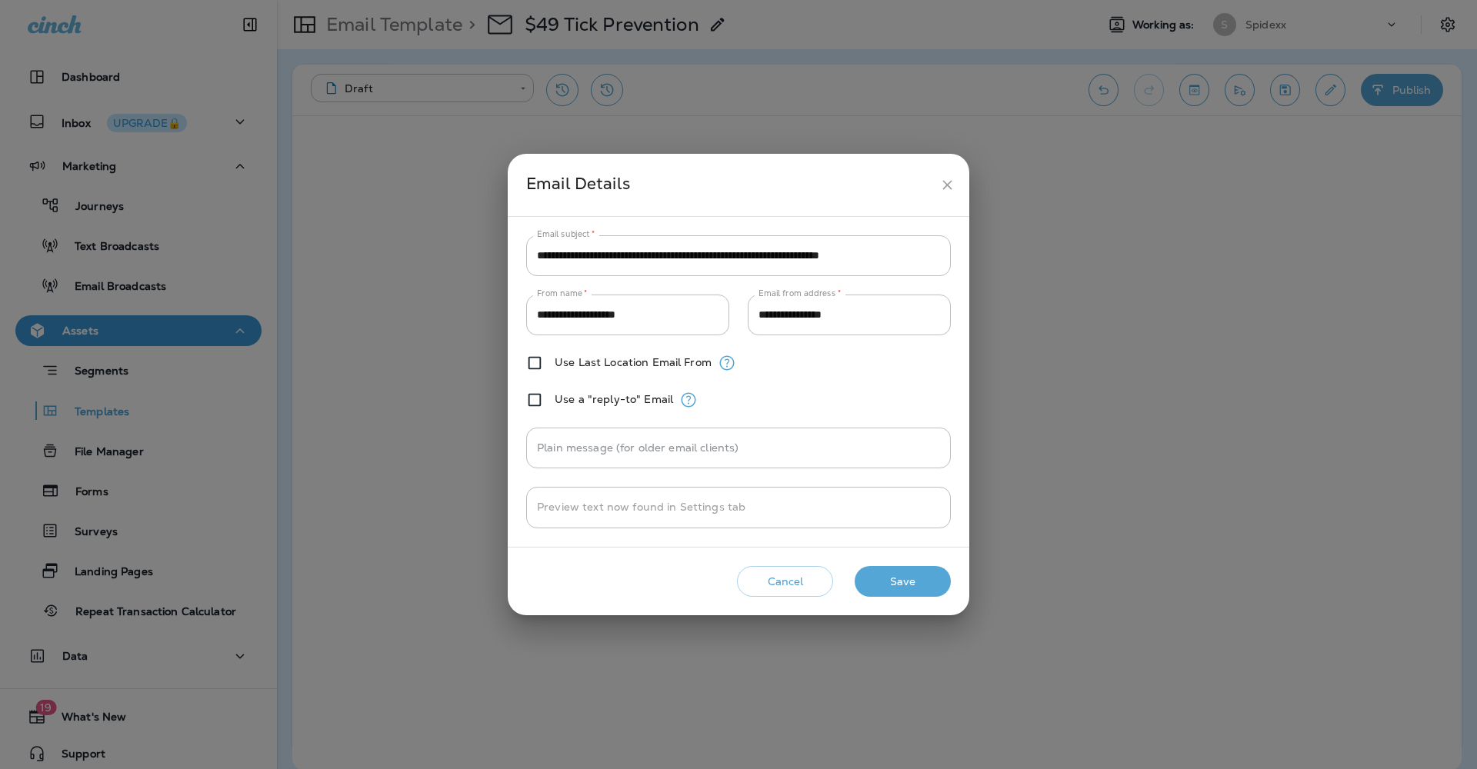
click at [945, 184] on icon "close" at bounding box center [947, 185] width 16 height 16
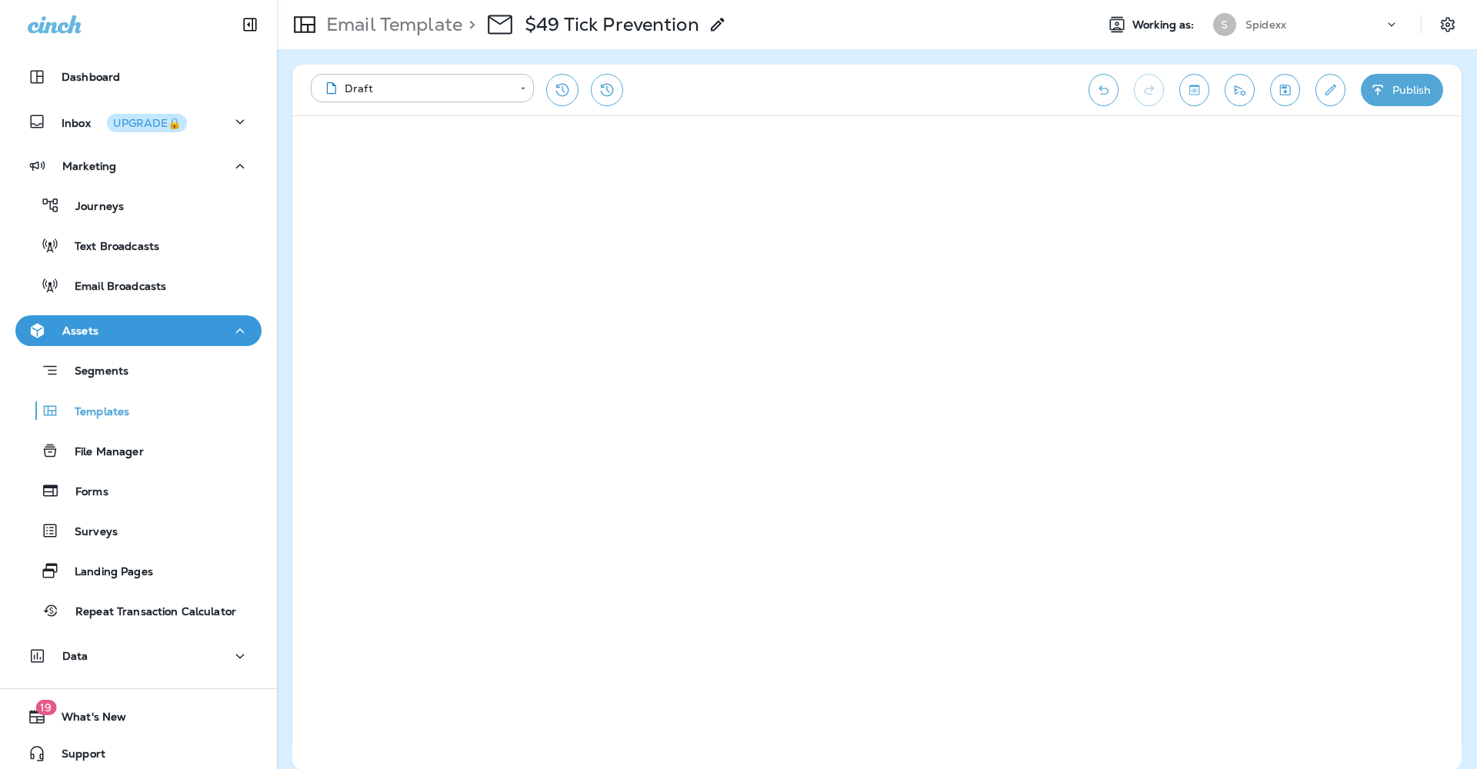
click at [1399, 75] on button "Publish" at bounding box center [1402, 90] width 82 height 32
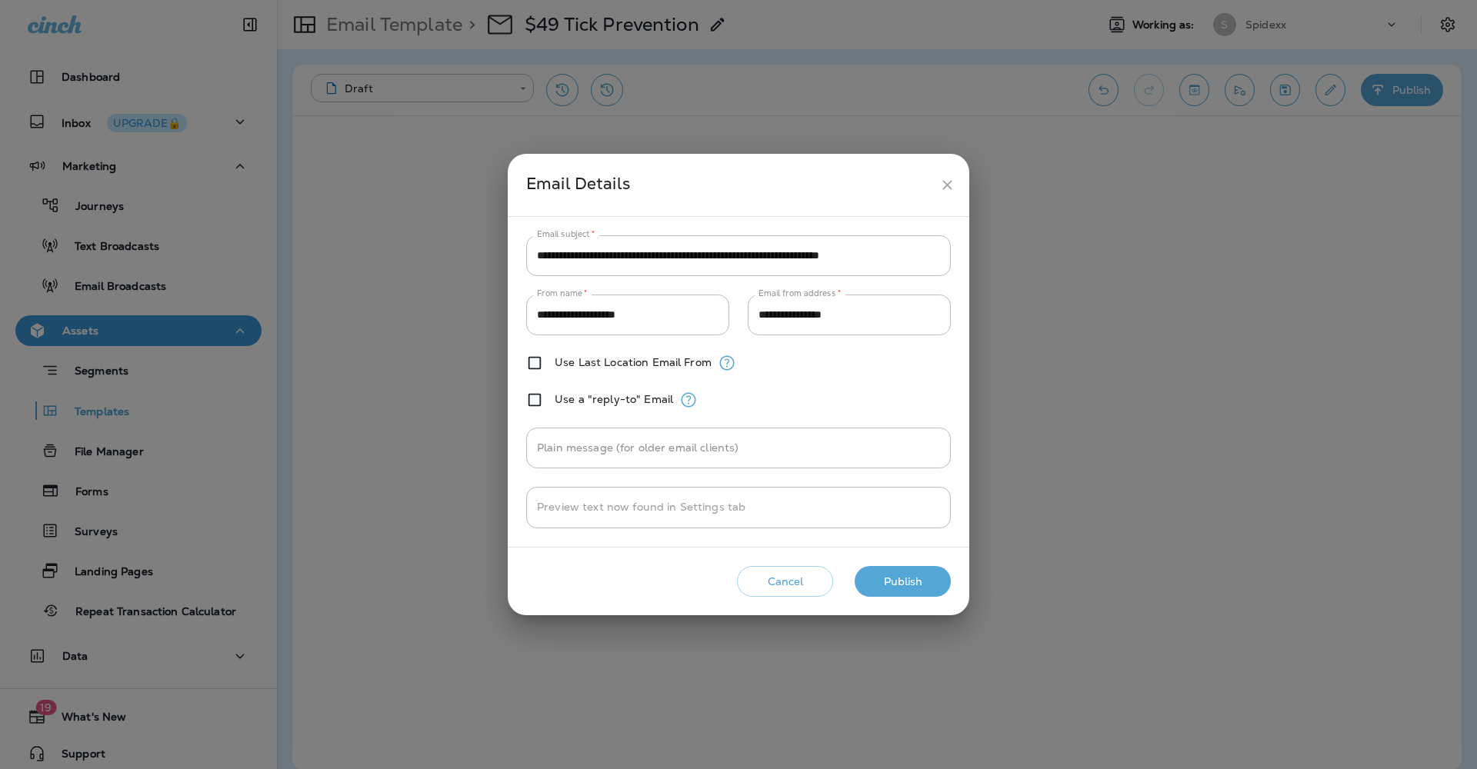
drag, startPoint x: 909, startPoint y: 587, endPoint x: 1136, endPoint y: 538, distance: 232.0
click at [909, 586] on button "Publish" at bounding box center [903, 582] width 96 height 32
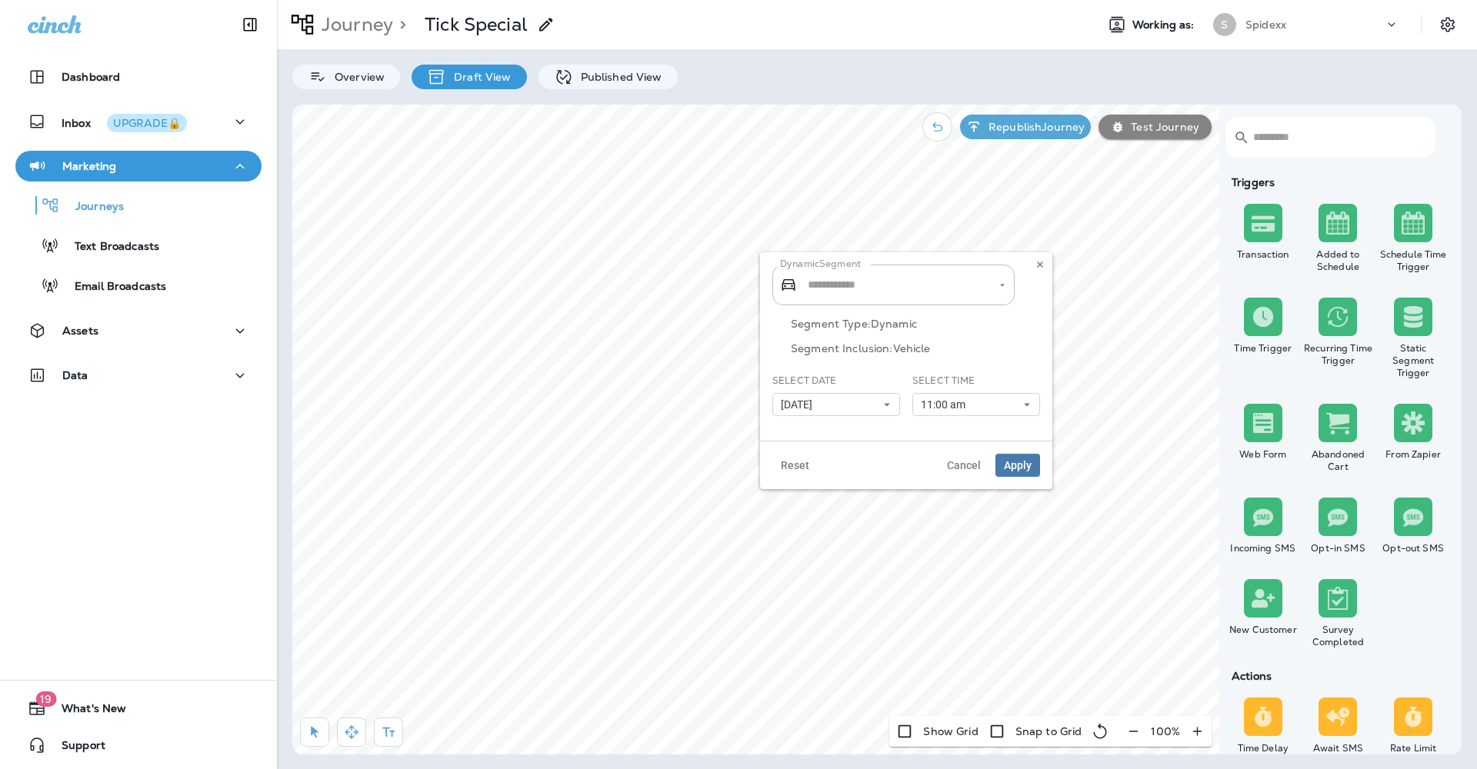
type input "**********"
click at [1031, 406] on icon at bounding box center [1026, 404] width 9 height 9
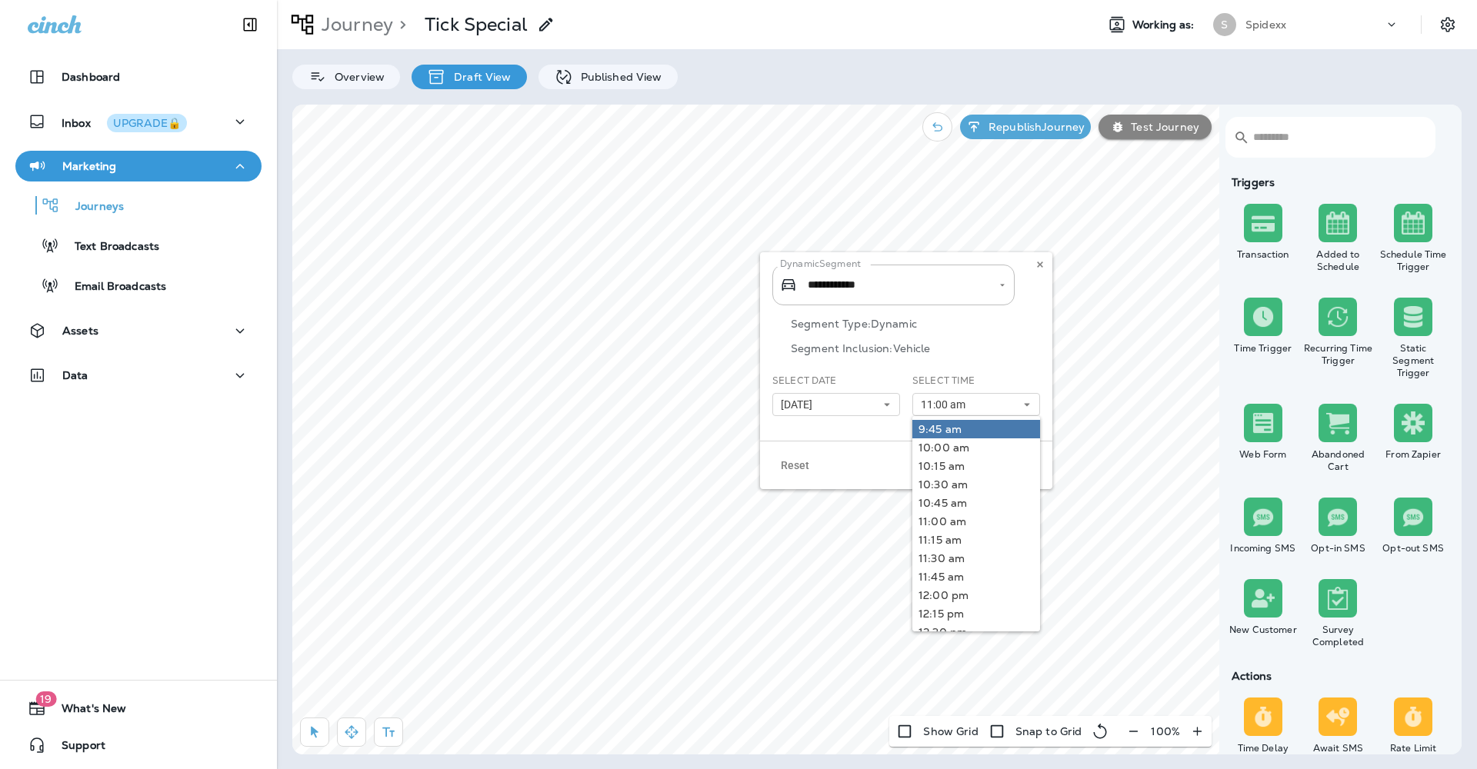
click at [992, 431] on link "9:45 am" at bounding box center [976, 429] width 128 height 18
click at [871, 429] on div "**********" at bounding box center [906, 346] width 292 height 188
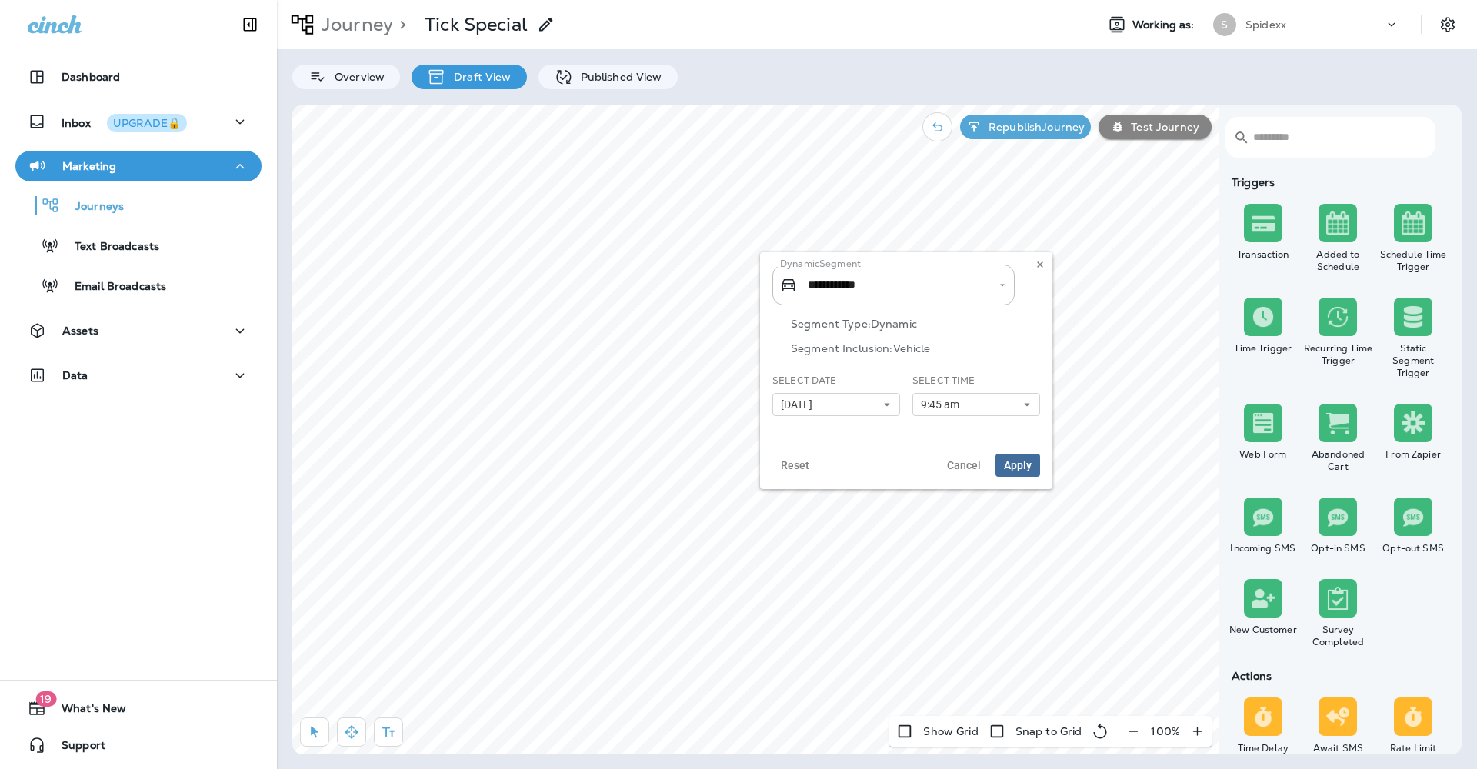
click at [1021, 471] on span "Apply" at bounding box center [1018, 465] width 28 height 11
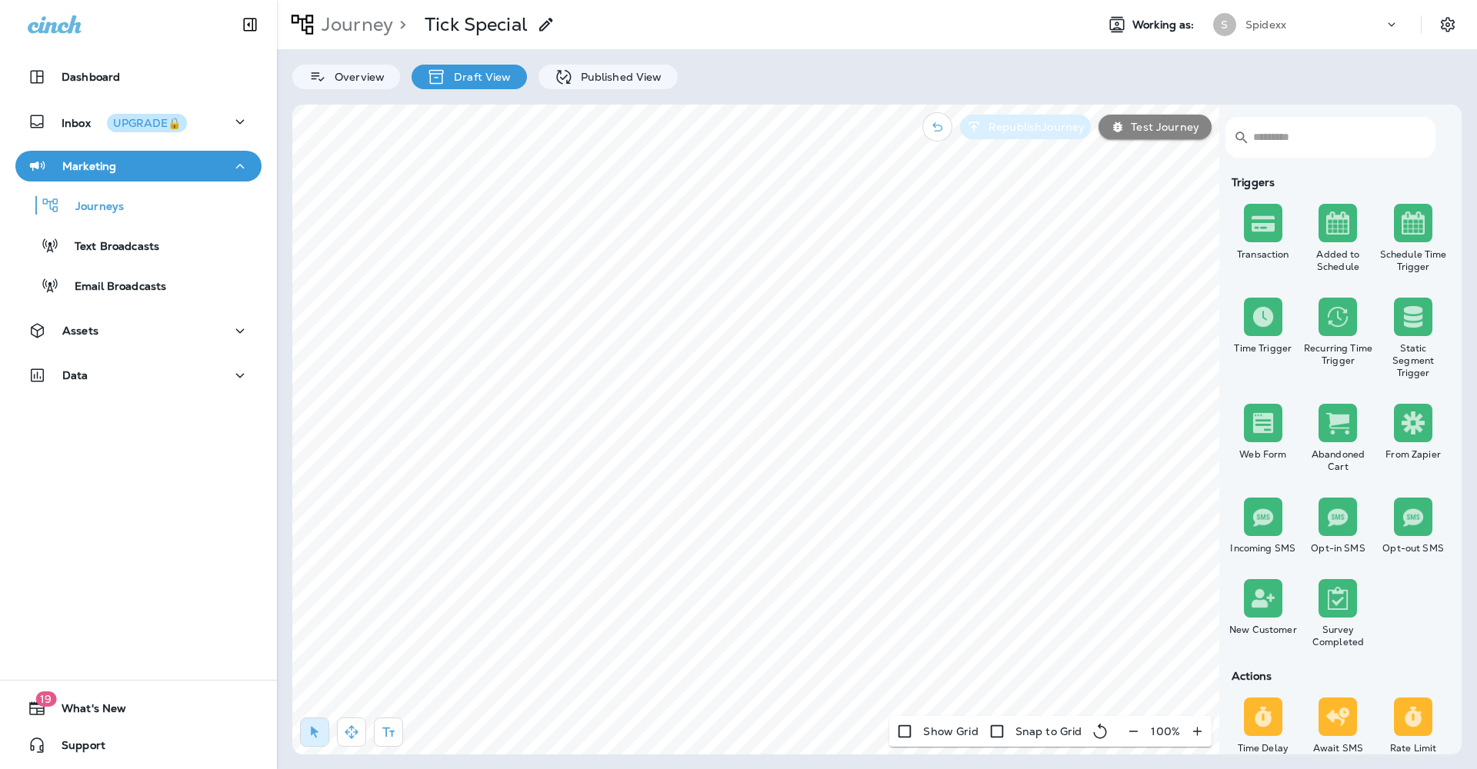
click at [1020, 128] on p "Republish Journey" at bounding box center [1033, 127] width 102 height 12
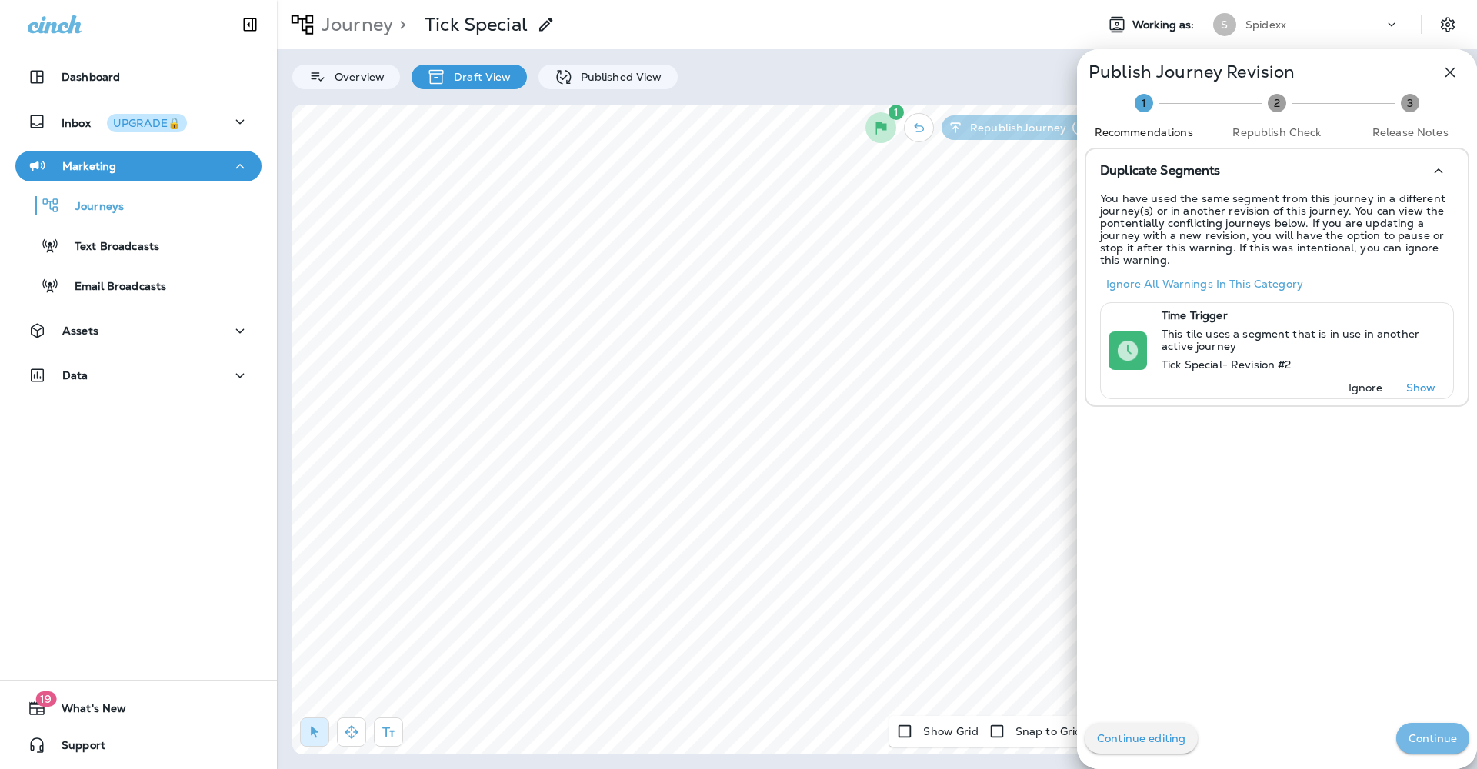
click at [1424, 741] on p "Continue" at bounding box center [1432, 738] width 48 height 12
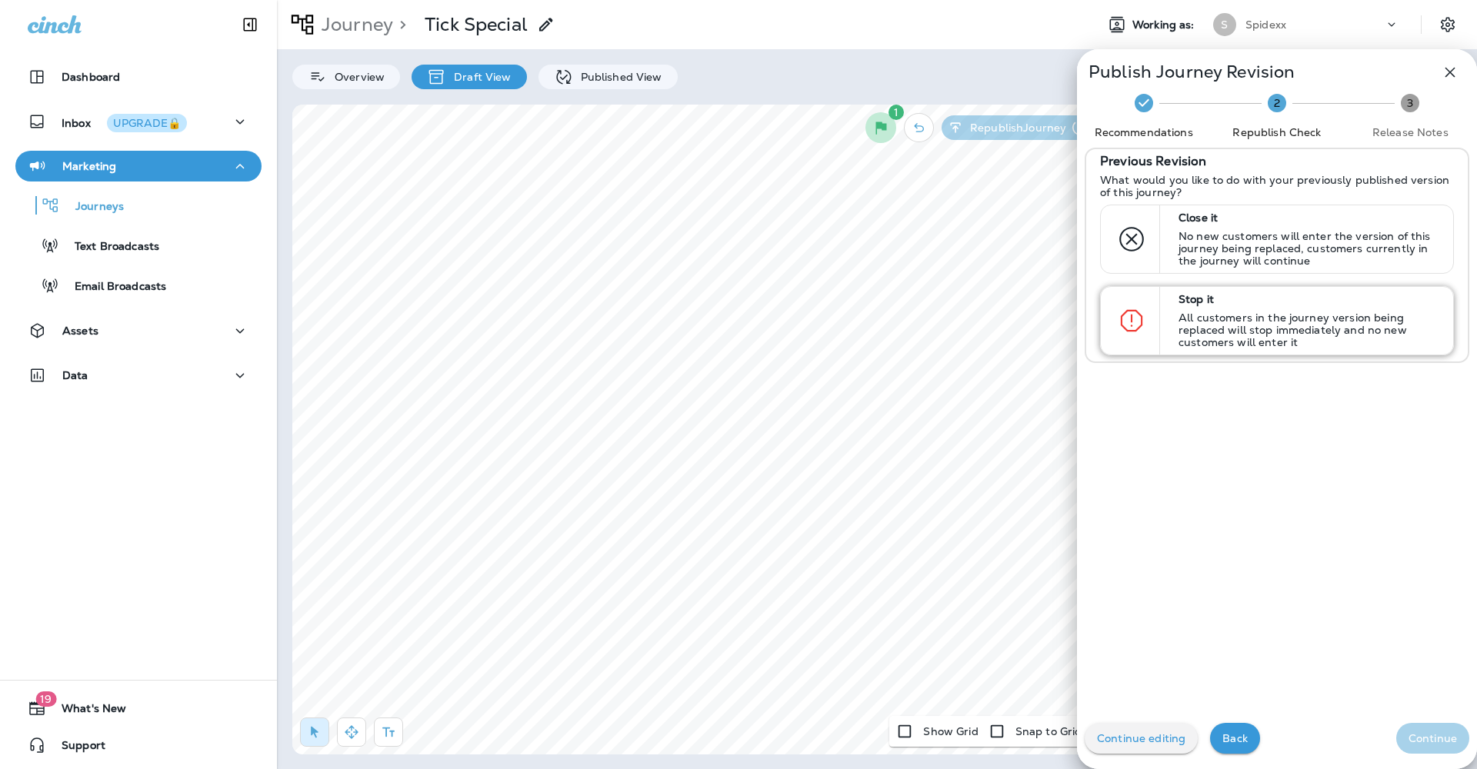
click at [1291, 318] on p "All customers in the journey version being replaced will stop immediately and n…" at bounding box center [1308, 330] width 261 height 37
click at [1410, 737] on p "Continue" at bounding box center [1432, 738] width 48 height 12
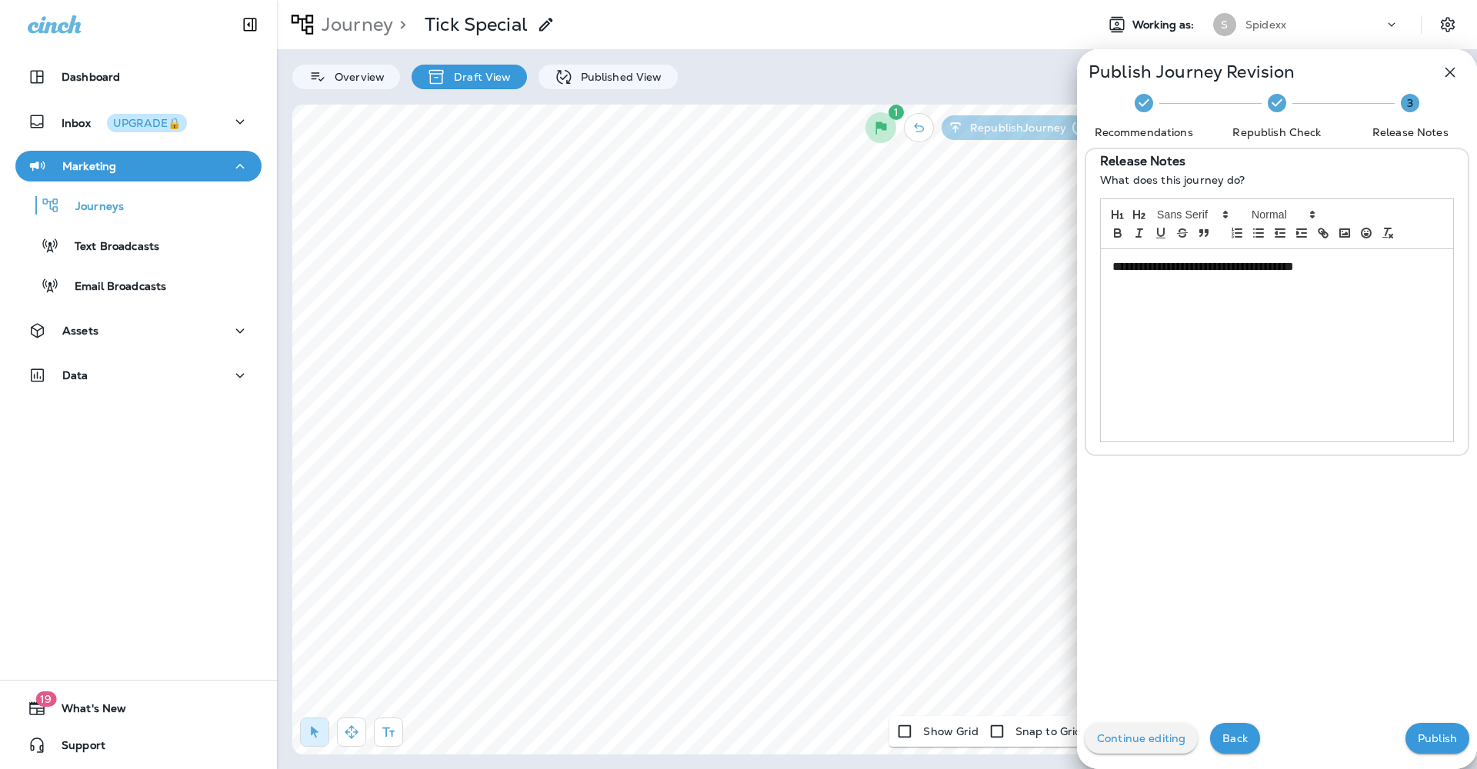
click at [1423, 744] on p "Publish" at bounding box center [1437, 738] width 39 height 12
